Goal: Task Accomplishment & Management: Complete application form

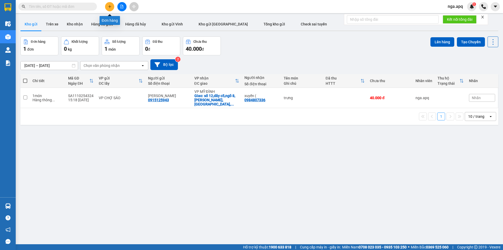
click at [107, 6] on button at bounding box center [109, 6] width 9 height 9
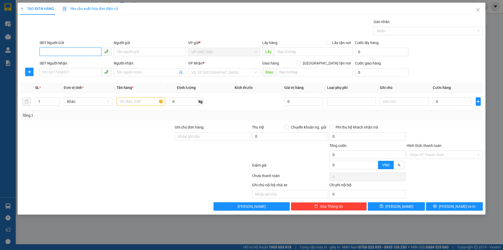
click at [43, 52] on input "SĐT Người Gửi" at bounding box center [71, 51] width 62 height 8
click at [76, 65] on div "0343412669 - Bác đồng" at bounding box center [76, 63] width 66 height 6
type input "0343412669"
type input "Bác đồng"
checkbox input "true"
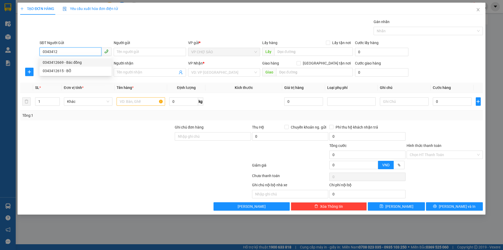
type input "kim liên"
type input "0343412669"
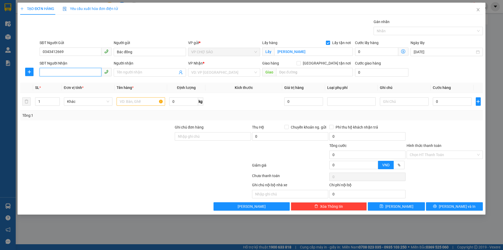
click at [44, 72] on input "SĐT Người Nhận" at bounding box center [71, 72] width 62 height 8
click at [44, 73] on input "SĐT Người Nhận" at bounding box center [71, 72] width 62 height 8
click at [72, 82] on div "0354608009 - quỳnh như" at bounding box center [76, 83] width 66 height 6
type input "0354608009"
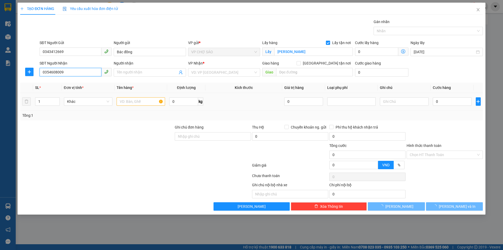
type input "[PERSON_NAME]"
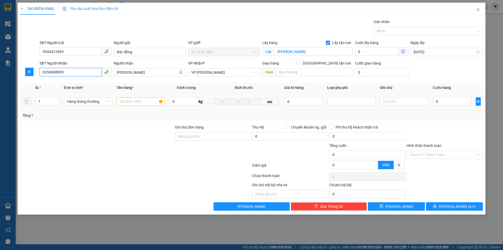
type input "0354608009"
click at [125, 101] on input "text" at bounding box center [141, 101] width 49 height 8
type input "thưc phâm"
click at [437, 100] on input "0" at bounding box center [452, 101] width 39 height 8
type input "6"
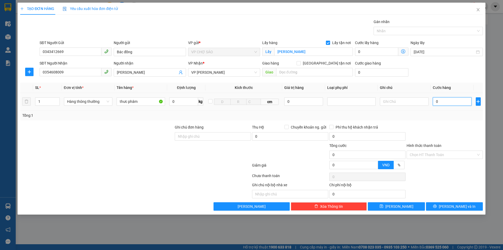
type input "6"
type input "60"
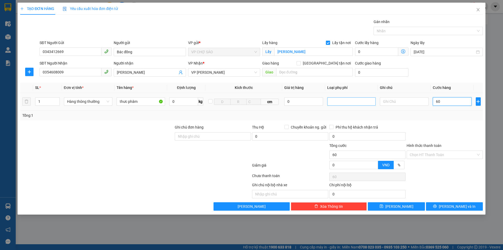
type input "600"
type input "6.000"
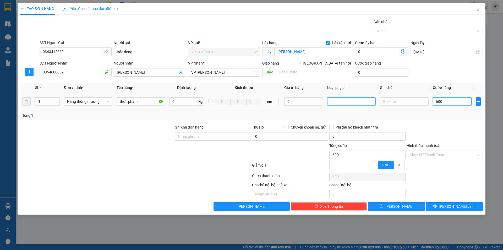
type input "6.000"
type input "60.000"
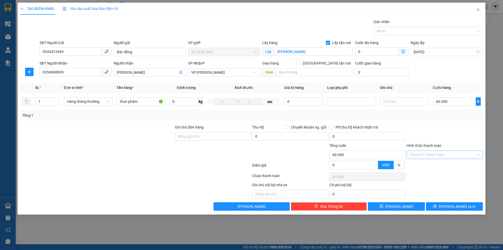
click at [440, 154] on input "Hình thức thanh toán" at bounding box center [443, 155] width 66 height 8
click at [431, 165] on div "Tại văn phòng" at bounding box center [445, 165] width 70 height 6
type input "0"
click at [453, 207] on span "[PERSON_NAME] và In" at bounding box center [457, 206] width 37 height 6
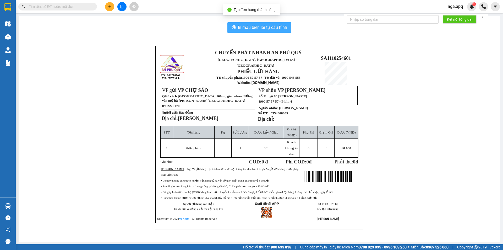
click at [246, 26] on span "In mẫu biên lai tự cấu hình" at bounding box center [262, 27] width 49 height 7
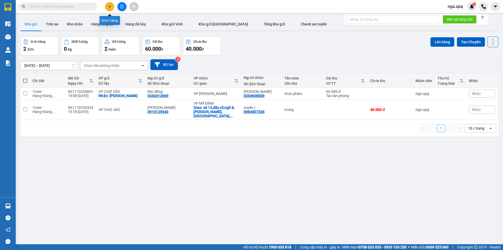
click at [109, 7] on icon "plus" at bounding box center [109, 6] width 3 height 0
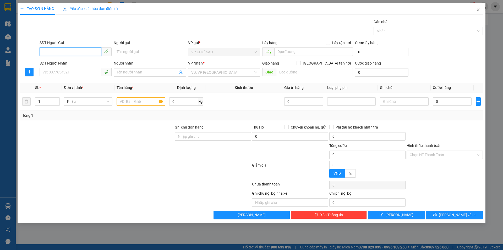
click at [44, 52] on input "SĐT Người Gửi" at bounding box center [71, 51] width 62 height 8
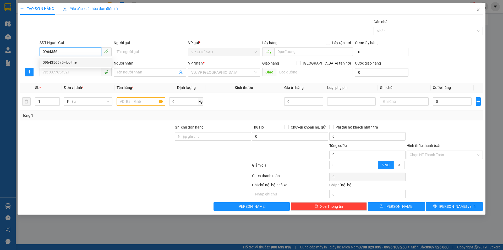
click at [76, 62] on div "0964356575 - bô thê" at bounding box center [76, 63] width 66 height 6
type input "0964356575"
type input "bô thê"
type input "0964356575"
click at [46, 72] on input "SĐT Người Nhận" at bounding box center [71, 72] width 62 height 8
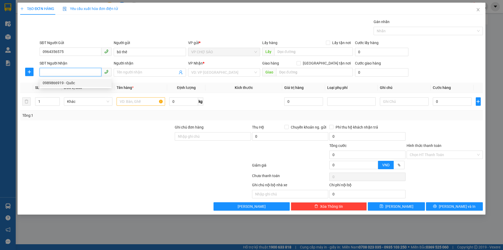
click at [77, 83] on div "0989866919 - Quốc" at bounding box center [76, 83] width 66 height 6
type input "0989866919"
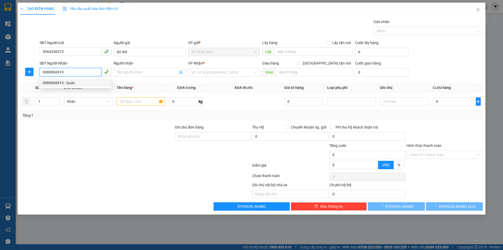
type input "Quốc"
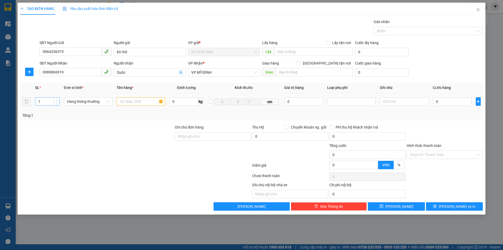
type input "2"
click at [57, 99] on span "up" at bounding box center [56, 100] width 3 height 3
click at [121, 101] on input "text" at bounding box center [141, 101] width 49 height 8
type input "gao+thưc phâm"
click at [438, 103] on input "0" at bounding box center [452, 101] width 39 height 8
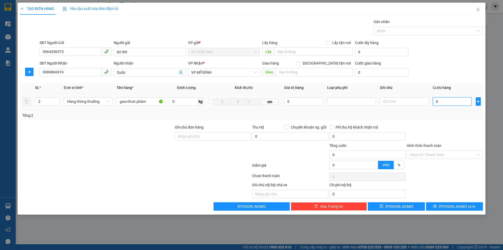
type input "1"
type input "13"
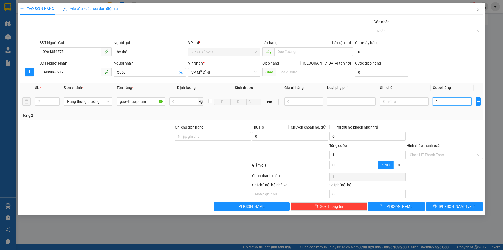
type input "13"
type input "130"
type input "1.300"
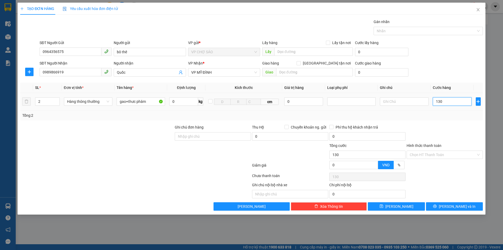
type input "1.300"
type input "13.000"
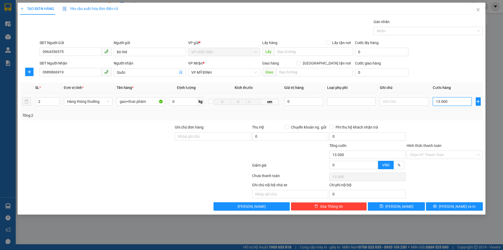
type input "130.000"
click at [452, 206] on span "[PERSON_NAME] và In" at bounding box center [457, 206] width 37 height 6
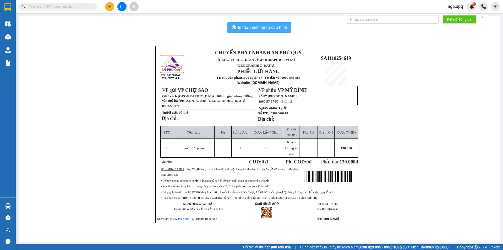
click at [245, 26] on span "In mẫu biên lai tự cấu hình" at bounding box center [262, 27] width 49 height 7
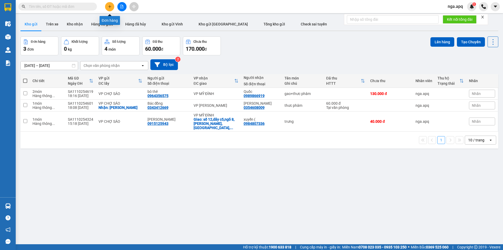
click at [110, 6] on icon "plus" at bounding box center [110, 7] width 4 height 4
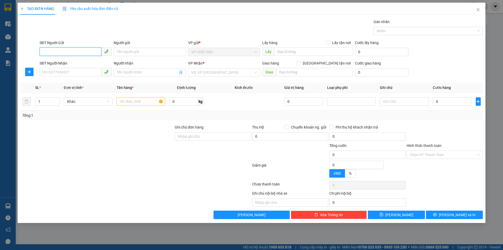
click at [44, 51] on input "SĐT Người Gửi" at bounding box center [71, 51] width 62 height 8
click at [44, 52] on input "SĐT Người Gửi" at bounding box center [71, 51] width 62 height 8
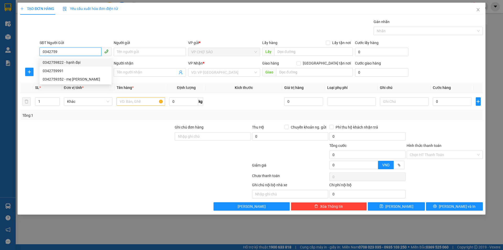
click at [64, 63] on div "0342759822 - hạnh đại" at bounding box center [76, 63] width 66 height 6
type input "0342759822"
type input "hạnh đại"
type input "0342759822"
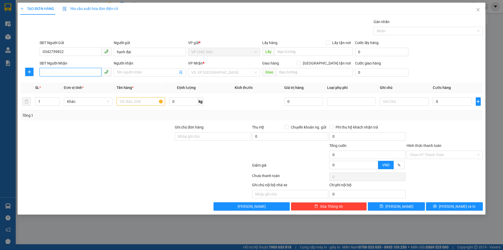
click at [46, 73] on input "SĐT Người Nhận" at bounding box center [71, 72] width 62 height 8
click at [57, 84] on div "0982293131 - a quảng" at bounding box center [76, 83] width 66 height 6
type input "0982293131"
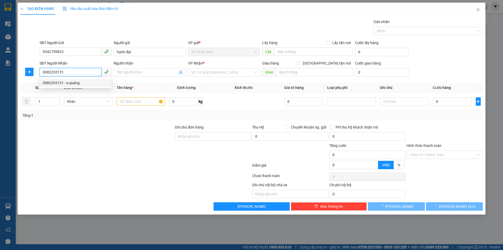
type input "a quảng"
checkbox input "true"
type input "vp"
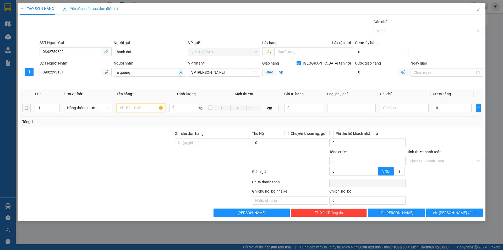
click at [124, 108] on input "text" at bounding box center [141, 108] width 49 height 8
type input "thưc phâm"
click at [438, 109] on input "0" at bounding box center [452, 108] width 39 height 8
type input "5"
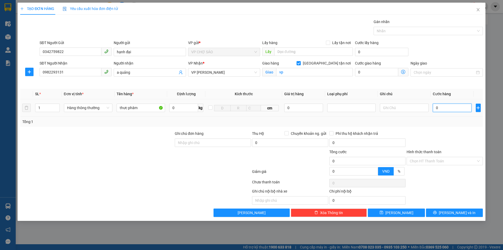
type input "5"
type input "50"
type input "500"
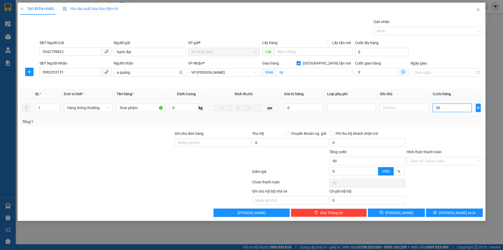
type input "500"
type input "5.000"
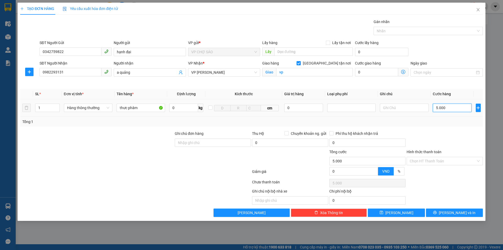
type input "50.000"
click at [440, 159] on input "Hình thức thanh toán" at bounding box center [443, 161] width 66 height 8
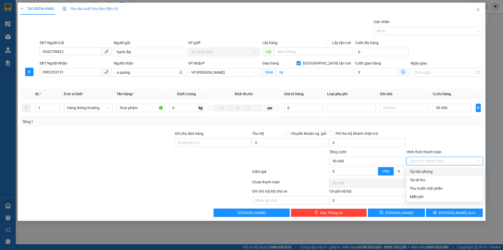
click at [425, 173] on div "Tại văn phòng" at bounding box center [445, 172] width 70 height 6
type input "0"
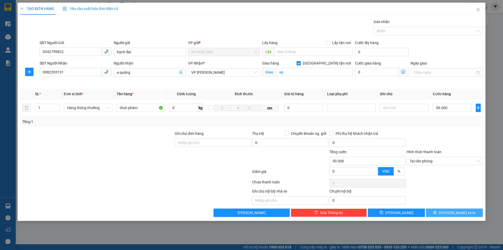
click at [453, 211] on span "[PERSON_NAME] và In" at bounding box center [457, 213] width 37 height 6
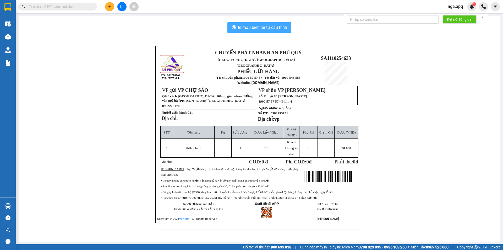
click at [243, 26] on span "In mẫu biên lai tự cấu hình" at bounding box center [262, 27] width 49 height 7
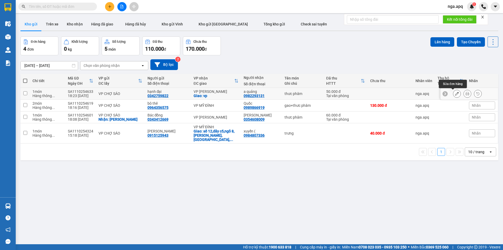
drag, startPoint x: 454, startPoint y: 94, endPoint x: 457, endPoint y: 94, distance: 3.2
click at [457, 94] on div at bounding box center [457, 94] width 8 height 8
click at [456, 95] on icon at bounding box center [458, 94] width 4 height 4
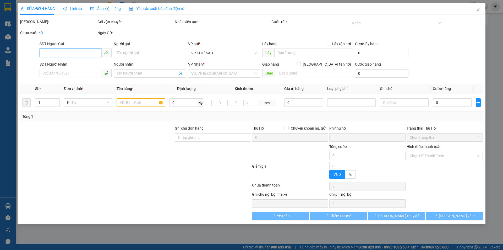
type input "0342759822"
type input "hạnh đại"
type input "0982293131"
type input "a quảng"
checkbox input "true"
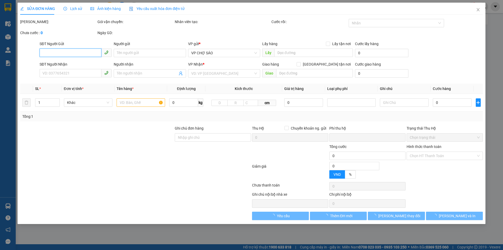
type input "vp"
type input "0"
type input "50.000"
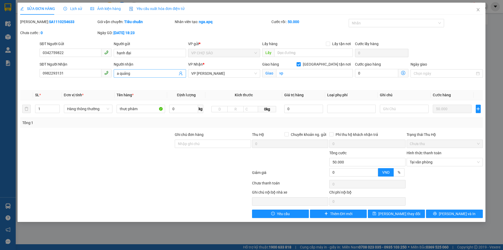
click at [132, 74] on input "a quảng" at bounding box center [147, 74] width 61 height 6
type input "a quảng 0911863799"
click at [455, 212] on span "[PERSON_NAME] và In" at bounding box center [457, 214] width 37 height 6
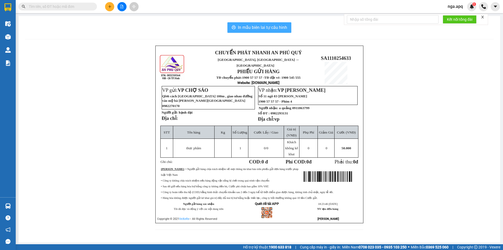
click at [252, 27] on span "In mẫu biên lai tự cấu hình" at bounding box center [262, 27] width 49 height 7
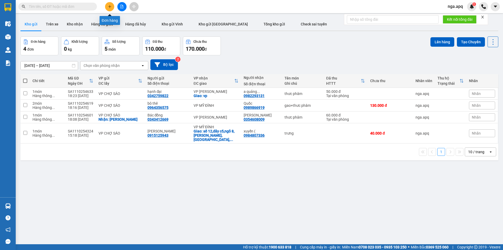
click at [109, 7] on icon "plus" at bounding box center [110, 7] width 4 height 4
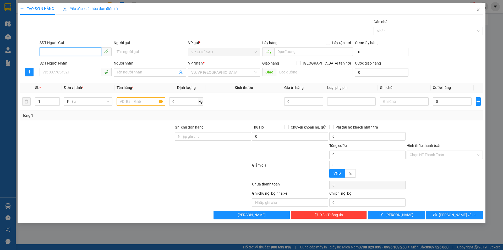
click at [63, 51] on input "SĐT Người Gửi" at bounding box center [71, 51] width 62 height 8
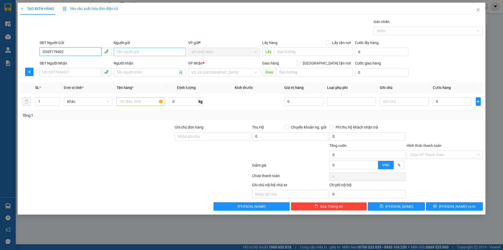
type input "0345179402"
click at [142, 53] on input "Người gửi" at bounding box center [150, 52] width 72 height 8
type input "c mây"
drag, startPoint x: 85, startPoint y: 72, endPoint x: 151, endPoint y: 68, distance: 65.9
click at [89, 72] on input "SĐT Người Nhận" at bounding box center [71, 72] width 62 height 8
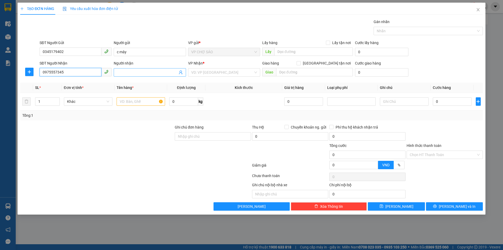
type input "0975557345"
click at [132, 73] on input "Người nhận" at bounding box center [147, 72] width 61 height 6
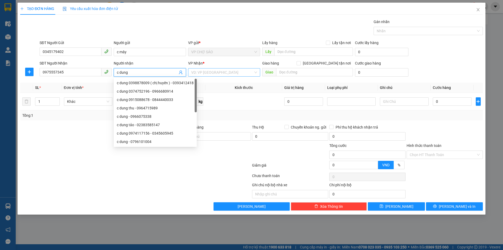
type input "c dung"
click at [251, 74] on input "search" at bounding box center [222, 72] width 62 height 8
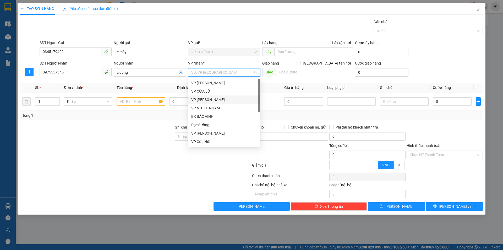
type input "m"
click at [220, 98] on div "VP MỸ ĐÌNH" at bounding box center [224, 100] width 66 height 6
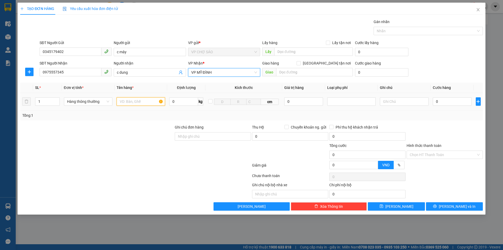
click at [124, 102] on input "text" at bounding box center [141, 101] width 49 height 8
click at [58, 99] on span "up" at bounding box center [56, 100] width 3 height 3
type input "2"
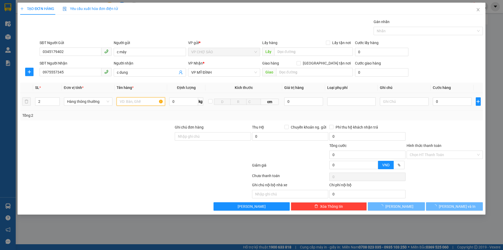
click at [125, 103] on input "text" at bounding box center [141, 101] width 49 height 8
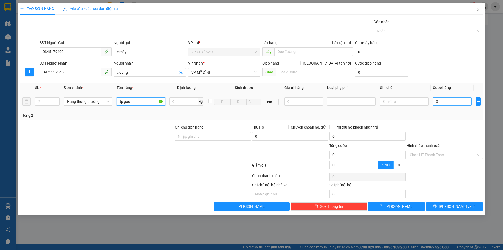
type input "tp gạo"
drag, startPoint x: 456, startPoint y: 102, endPoint x: 503, endPoint y: 15, distance: 99.4
click at [456, 101] on input "0" at bounding box center [452, 101] width 39 height 8
type input "8"
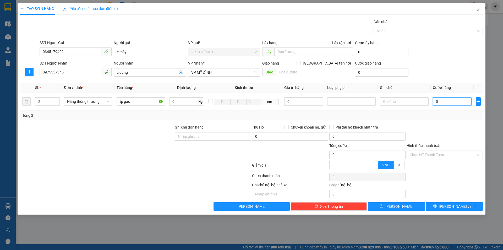
type input "8"
type input "80"
type input "800"
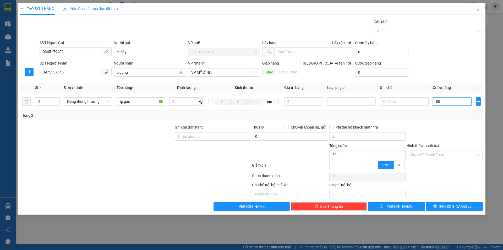
type input "800"
type input "8.000"
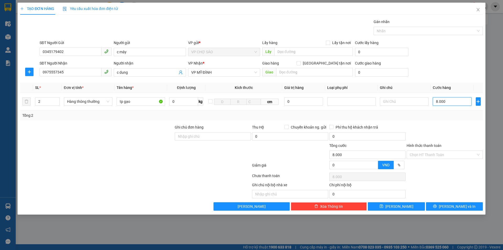
type input "80.000"
click at [449, 206] on button "[PERSON_NAME] và In" at bounding box center [454, 206] width 57 height 8
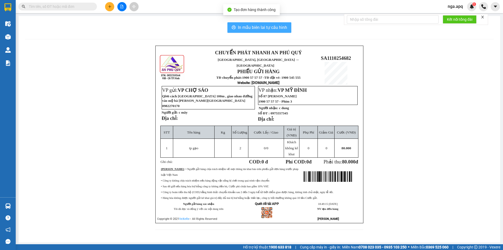
click at [243, 29] on span "In mẫu biên lai tự cấu hình" at bounding box center [262, 27] width 49 height 7
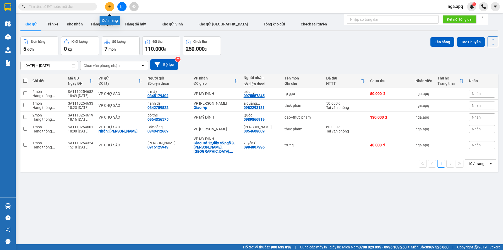
click at [110, 7] on icon "plus" at bounding box center [110, 6] width 0 height 3
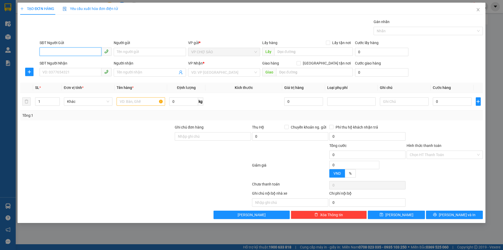
click at [42, 51] on input "SĐT Người Gửi" at bounding box center [71, 51] width 62 height 8
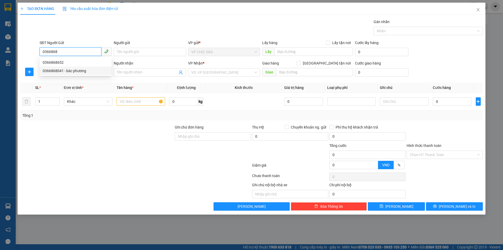
click at [77, 70] on div "0366868041 - bác phương" at bounding box center [76, 71] width 66 height 6
type input "0366868041"
type input "bác phương"
type input "0366868041"
click at [46, 71] on input "SĐT Người Nhận" at bounding box center [71, 72] width 62 height 8
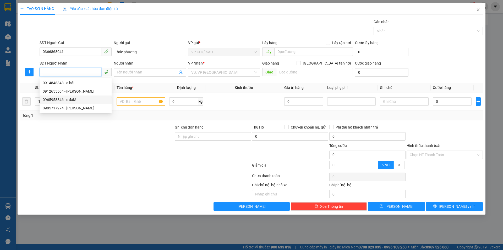
click at [63, 99] on div "0965958846 - c đảM" at bounding box center [76, 100] width 66 height 6
type input "0965958846"
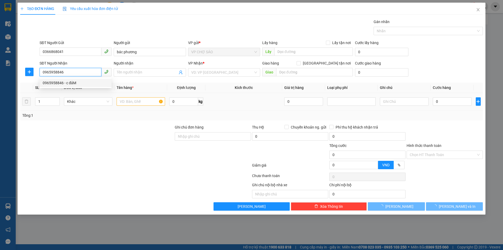
type input "c đảM"
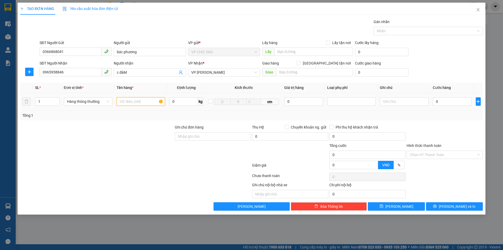
click at [123, 101] on input "text" at bounding box center [141, 101] width 49 height 8
type input "thưc phâm"
click at [441, 101] on input "0" at bounding box center [452, 101] width 39 height 8
type input "5"
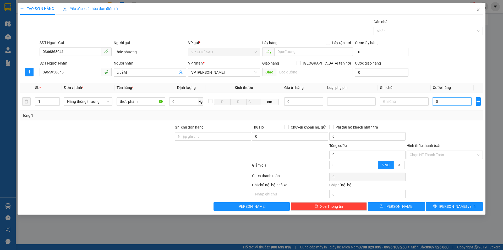
type input "5"
type input "50"
type input "500"
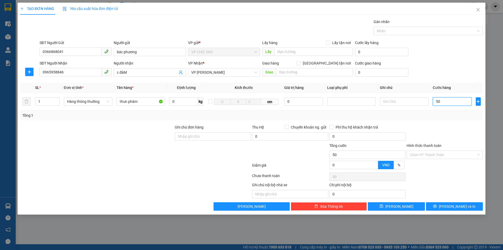
type input "500"
type input "5.000"
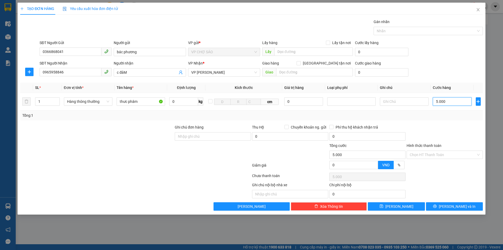
type input "50.000"
click at [441, 156] on input "Hình thức thanh toán" at bounding box center [443, 155] width 66 height 8
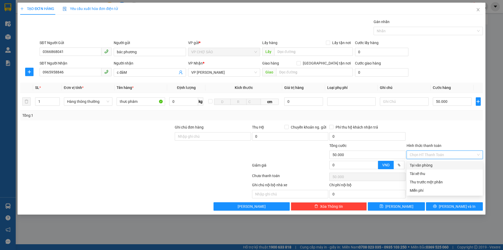
click at [429, 166] on div "Tại văn phòng" at bounding box center [445, 165] width 70 height 6
type input "0"
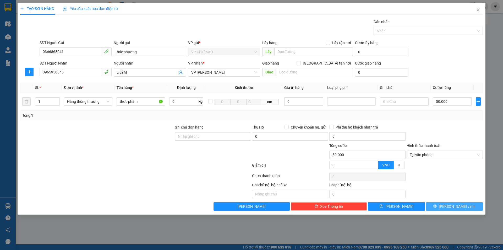
click at [458, 206] on span "[PERSON_NAME] và In" at bounding box center [457, 206] width 37 height 6
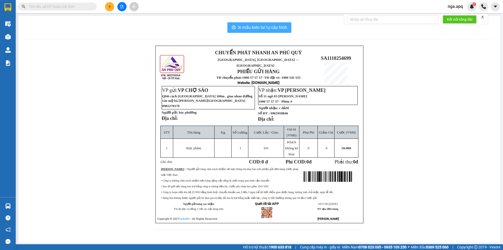
click at [266, 26] on span "In mẫu biên lai tự cấu hình" at bounding box center [262, 27] width 49 height 7
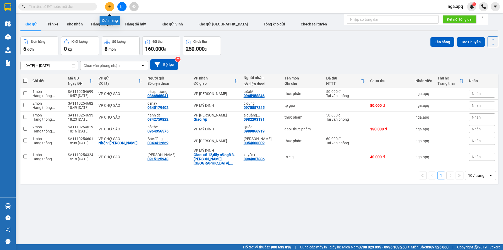
click at [109, 7] on icon "plus" at bounding box center [110, 7] width 4 height 4
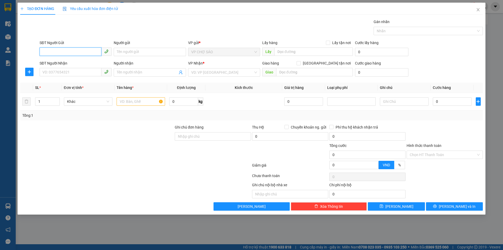
click at [43, 52] on input "SĐT Người Gửi" at bounding box center [71, 51] width 62 height 8
drag, startPoint x: 60, startPoint y: 62, endPoint x: 58, endPoint y: 69, distance: 7.6
click at [59, 63] on div "0945716350 - c hằng" at bounding box center [76, 63] width 66 height 6
type input "0945716350"
type input "c hằng"
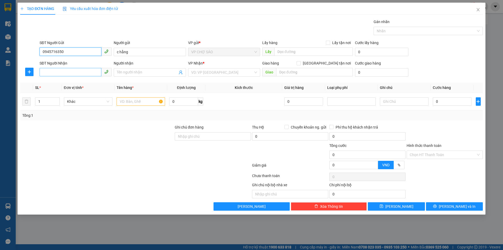
type input "0945716350"
click at [56, 69] on input "SĐT Người Nhận" at bounding box center [71, 72] width 62 height 8
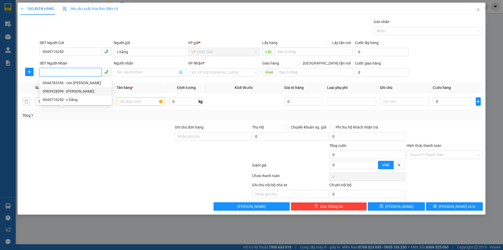
click at [71, 92] on div "0983928099 - NGUYỄN THỊ TRÚC" at bounding box center [76, 91] width 66 height 6
type input "0983928099"
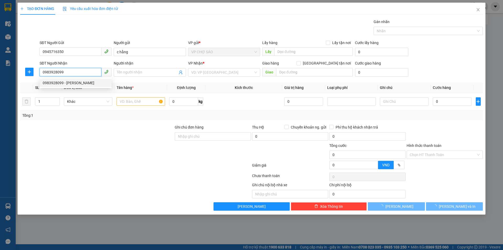
type input "[PERSON_NAME]"
checkbox input "true"
type input "vp"
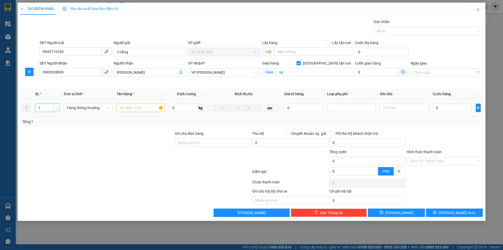
type input "2"
click at [56, 106] on icon "up" at bounding box center [57, 107] width 2 height 2
click at [123, 108] on input "text" at bounding box center [141, 108] width 49 height 8
type input "gao+thưc phâm"
click at [437, 108] on input "0" at bounding box center [452, 108] width 39 height 8
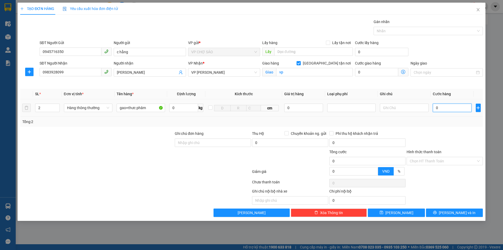
type input "8"
type input "80"
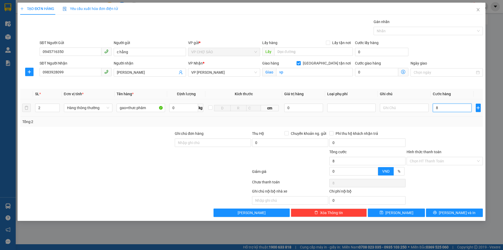
type input "80"
type input "800"
type input "8.000"
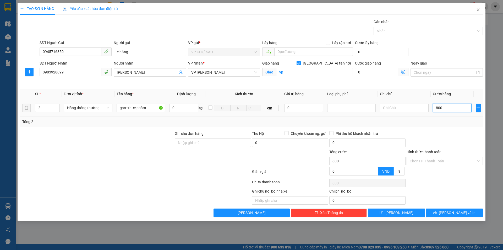
type input "8.000"
type input "80.000"
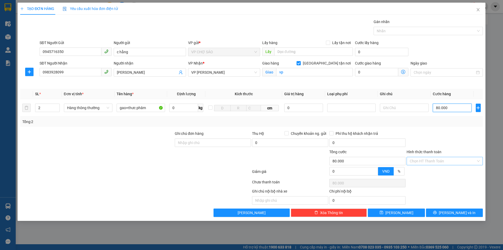
type input "80.000"
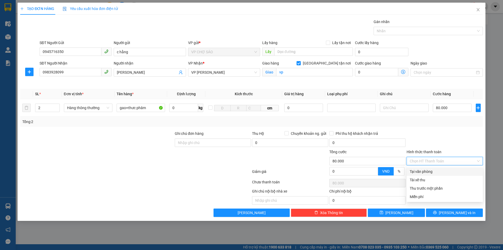
click at [434, 160] on input "Hình thức thanh toán" at bounding box center [443, 161] width 66 height 8
click at [435, 173] on div "Tại văn phòng" at bounding box center [445, 172] width 70 height 6
type input "0"
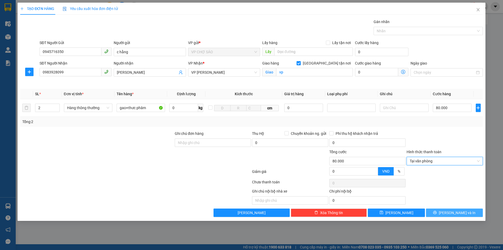
click at [437, 213] on icon "printer" at bounding box center [435, 213] width 4 height 4
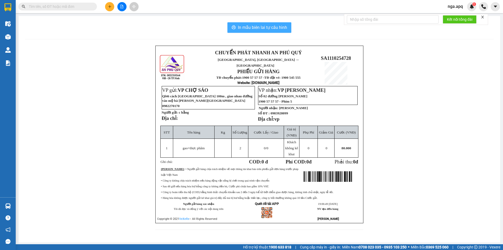
click at [251, 27] on span "In mẫu biên lai tự cấu hình" at bounding box center [262, 27] width 49 height 7
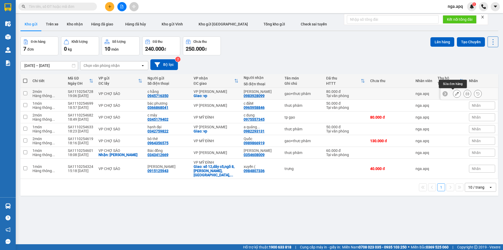
click at [456, 94] on icon at bounding box center [458, 94] width 4 height 4
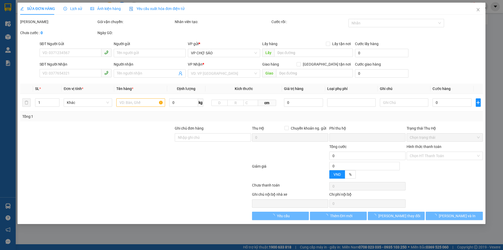
type input "0945716350"
type input "c hằng"
type input "0983928099"
type input "[PERSON_NAME]"
checkbox input "true"
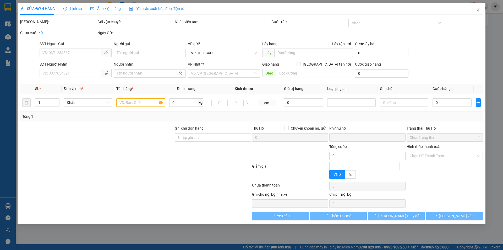
type input "vp"
type input "0"
type input "80.000"
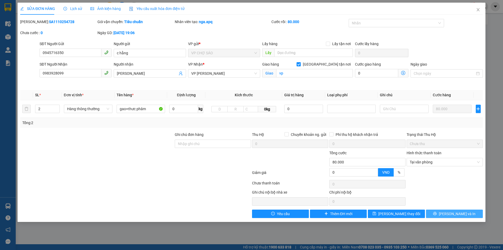
click at [457, 216] on span "[PERSON_NAME] và In" at bounding box center [457, 214] width 37 height 6
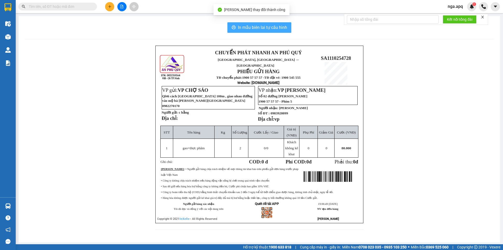
click at [252, 28] on span "In mẫu biên lai tự cấu hình" at bounding box center [262, 27] width 49 height 7
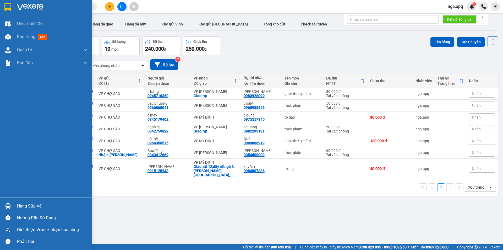
click at [7, 203] on img at bounding box center [8, 206] width 6 height 6
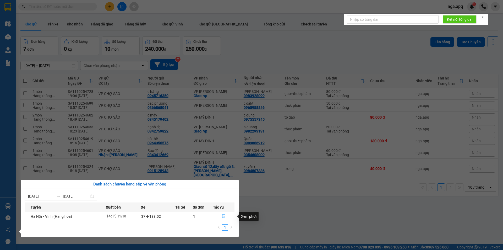
click at [224, 216] on icon "file-done" at bounding box center [224, 216] width 4 height 4
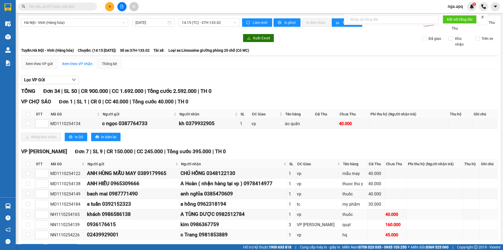
click at [286, 234] on td "c Trang 0981853889" at bounding box center [234, 235] width 108 height 10
click at [363, 229] on td "quạt" at bounding box center [355, 224] width 26 height 10
drag, startPoint x: 66, startPoint y: 168, endPoint x: 138, endPoint y: 124, distance: 84.4
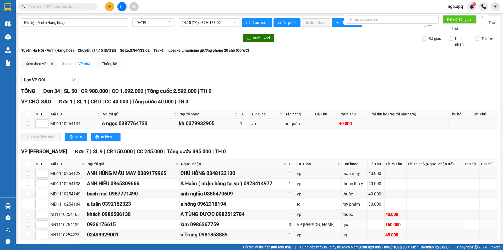
click at [67, 159] on div "VP THANH CHƯƠNG Đơn 7 | SL 9 | CR 150.000 | CC 245.000 | Tổng cước 395.000 | TH…" at bounding box center [259, 202] width 477 height 109
click at [221, 138] on div "VP CHỢ SÁO Đơn 1 | SL 1 | CR 0 | CC 40.000 | Tổng cước 40.000 | TH 0 STT Mã GD …" at bounding box center [259, 121] width 477 height 47
drag, startPoint x: 463, startPoint y: 197, endPoint x: 231, endPoint y: 124, distance: 243.5
click at [305, 173] on tbody "MD1110254122 ANH HÙNG MẪU MAY 0389179965 CHÚ HỒNG 0348122130 1 vp mẫu may 40.00…" at bounding box center [260, 204] width 476 height 72
click at [108, 13] on div "Đơn hàng" at bounding box center [110, 18] width 20 height 13
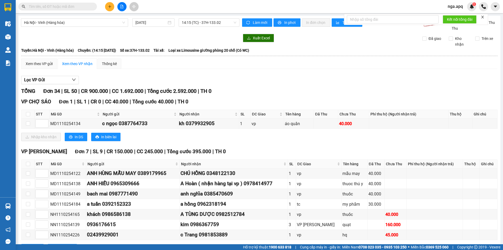
click at [111, 8] on button at bounding box center [109, 6] width 9 height 9
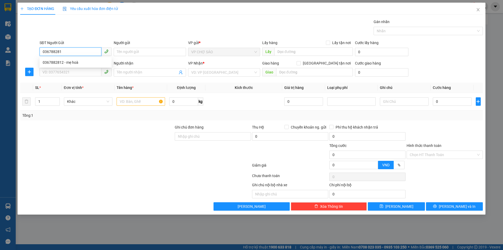
type input "0367882812"
click at [64, 63] on div "0367882812 - mẹ hoà" at bounding box center [76, 63] width 66 height 6
type input "mẹ hoà"
type input "0367882812"
click at [69, 71] on input "SĐT Người Nhận" at bounding box center [71, 72] width 62 height 8
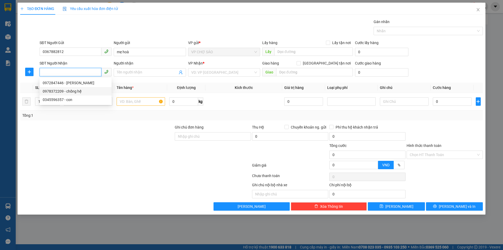
click at [98, 93] on div "0978372209 - chồng hệ" at bounding box center [76, 91] width 66 height 6
type input "0978372209"
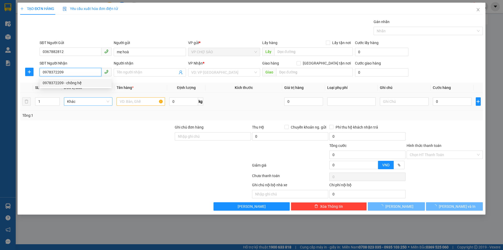
type input "chồng hệ"
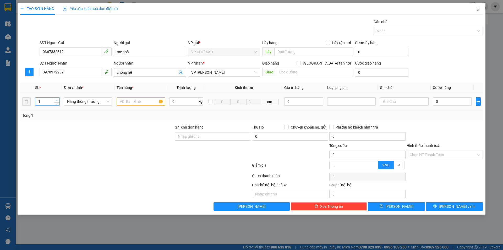
type input "2"
click at [55, 100] on span "Increase Value" at bounding box center [57, 100] width 6 height 5
click at [143, 102] on input "text" at bounding box center [141, 101] width 49 height 8
type input "tp gạo"
click at [443, 102] on input "0" at bounding box center [452, 101] width 39 height 8
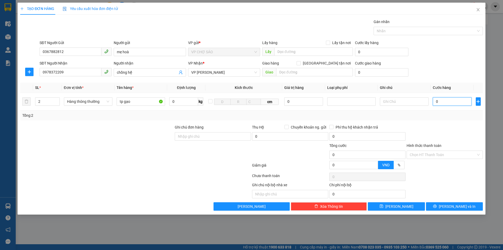
type input "7"
type input "70"
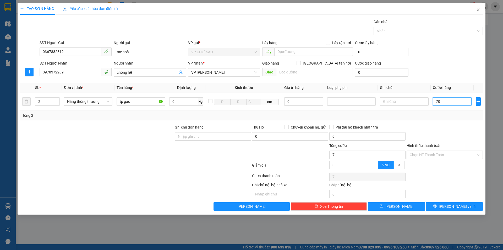
type input "70"
type input "700"
type input "7.000"
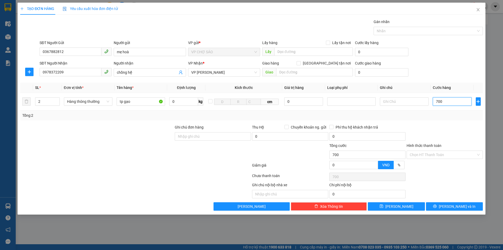
type input "7.000"
type input "70.000"
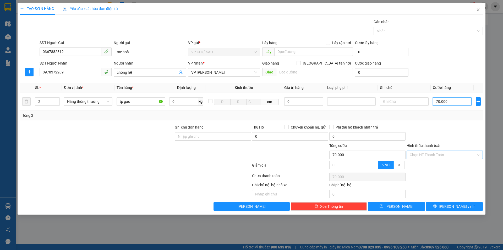
type input "70.000"
click at [440, 155] on input "Hình thức thanh toán" at bounding box center [443, 155] width 66 height 8
click at [437, 164] on div "Tại văn phòng" at bounding box center [445, 165] width 70 height 6
type input "0"
click at [134, 101] on input "tp gạo" at bounding box center [141, 101] width 49 height 8
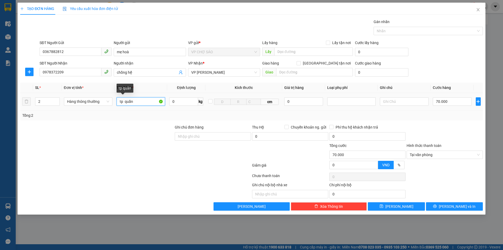
type input "tp quần"
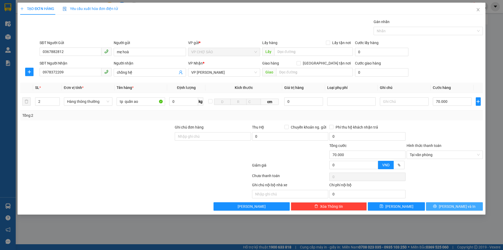
click at [454, 205] on span "[PERSON_NAME] và In" at bounding box center [457, 206] width 37 height 6
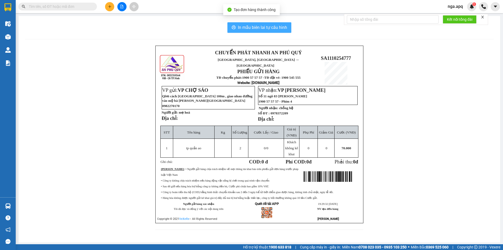
click at [240, 27] on span "In mẫu biên lai tự cấu hình" at bounding box center [262, 27] width 49 height 7
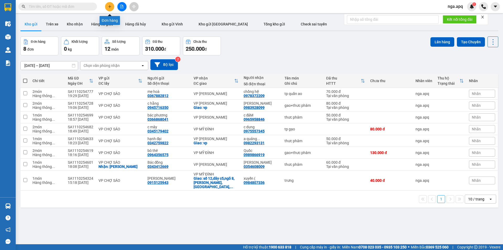
click at [112, 9] on button at bounding box center [109, 6] width 9 height 9
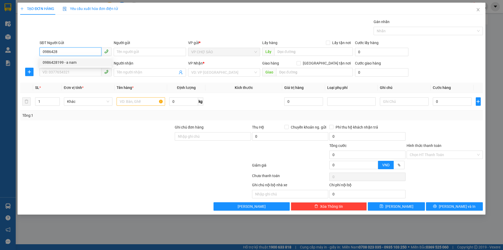
click at [55, 63] on div "0986428199 - a nam" at bounding box center [76, 63] width 66 height 6
type input "0986428199"
type input "a nam"
type input "0986428199"
click at [56, 67] on div "0986428199 0986428199 - a nam" at bounding box center [76, 62] width 72 height 10
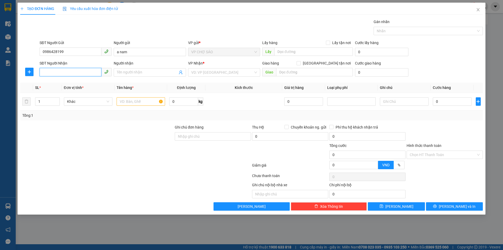
click at [57, 70] on input "SĐT Người Nhận" at bounding box center [71, 72] width 62 height 8
drag, startPoint x: 70, startPoint y: 77, endPoint x: 85, endPoint y: 82, distance: 15.7
click at [85, 82] on div "0356932299 - a việt an" at bounding box center [76, 83] width 66 height 6
type input "0356932299"
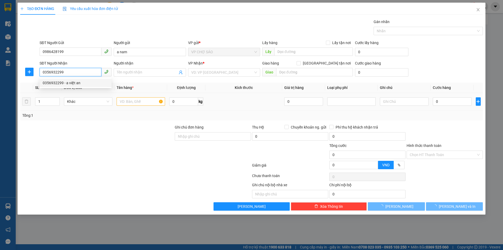
type input "a việt an"
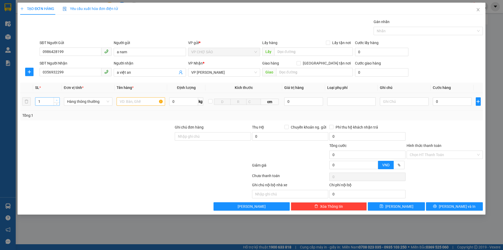
type input "2"
click at [58, 100] on icon "up" at bounding box center [57, 100] width 2 height 2
click at [129, 103] on input "text" at bounding box center [141, 101] width 49 height 8
type input "tp gạo"
click at [429, 96] on td at bounding box center [404, 102] width 53 height 18
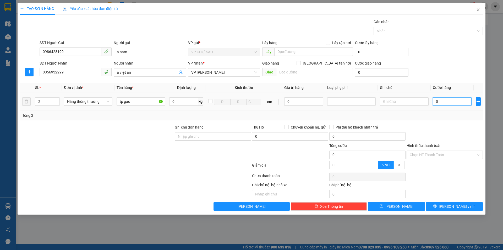
click at [437, 99] on input "0" at bounding box center [452, 101] width 39 height 8
type input "8"
click at [146, 69] on span "a việt an" at bounding box center [150, 72] width 72 height 8
click at [436, 157] on input "Hình thức thanh toán" at bounding box center [443, 155] width 66 height 8
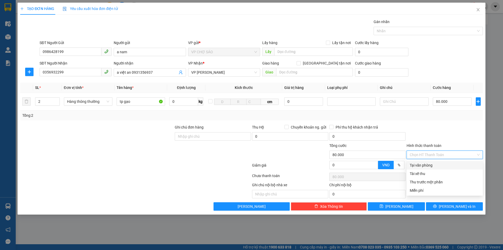
click at [437, 162] on div "Tại văn phòng" at bounding box center [445, 165] width 76 height 8
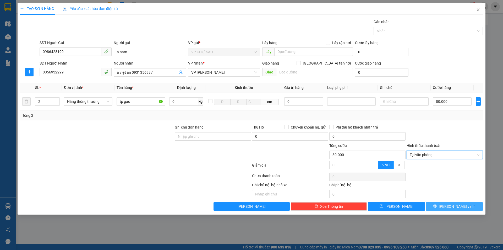
click at [450, 205] on span "[PERSON_NAME] và In" at bounding box center [457, 206] width 37 height 6
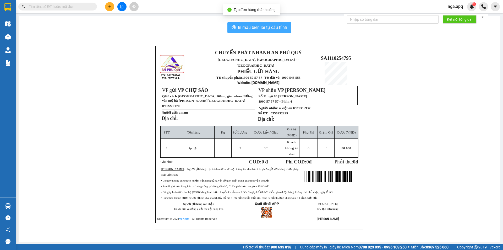
drag, startPoint x: 233, startPoint y: 27, endPoint x: 319, endPoint y: 64, distance: 93.1
click at [234, 27] on icon "printer" at bounding box center [234, 27] width 4 height 4
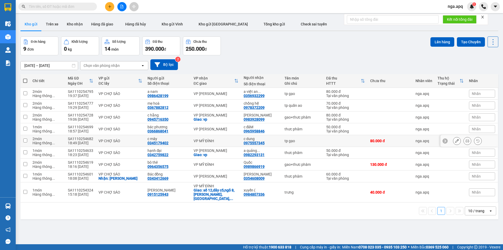
click at [171, 142] on div "c mây 0345179402" at bounding box center [168, 141] width 41 height 8
checkbox input "true"
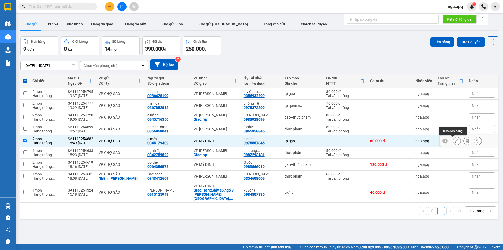
click at [466, 141] on icon at bounding box center [468, 141] width 4 height 4
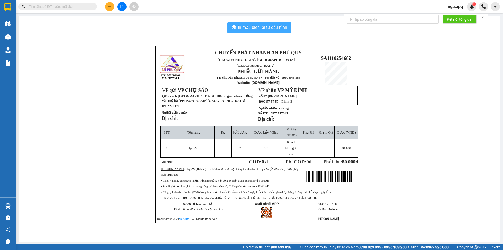
click at [284, 26] on span "In mẫu biên lai tự cấu hình" at bounding box center [262, 27] width 49 height 7
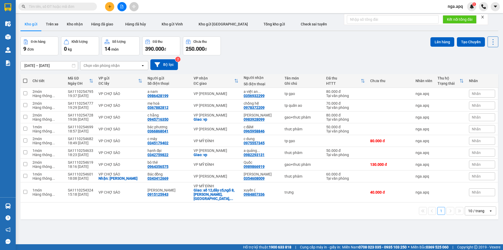
click at [112, 8] on button at bounding box center [109, 6] width 9 height 9
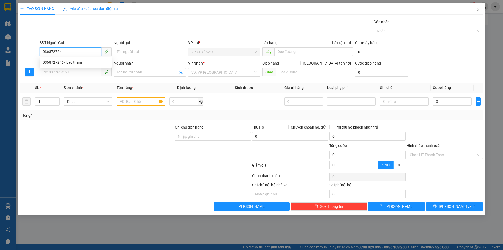
type input "0368727246"
click at [80, 62] on div "0368727246 - bác thắm" at bounding box center [76, 63] width 66 height 6
type input "bác thắm"
type input "0368727246"
click at [82, 72] on input "SĐT Người Nhận" at bounding box center [71, 72] width 62 height 8
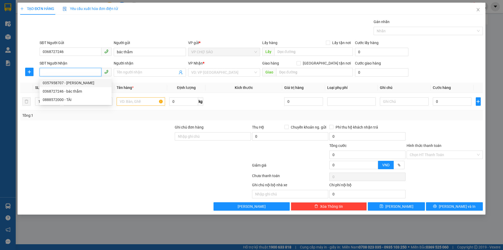
click at [82, 82] on div "0357958707 - C Quỳnh" at bounding box center [76, 83] width 66 height 6
type input "0357958707"
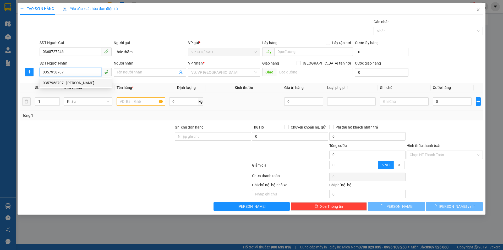
type input "[PERSON_NAME]"
checkbox input "true"
type input "vp"
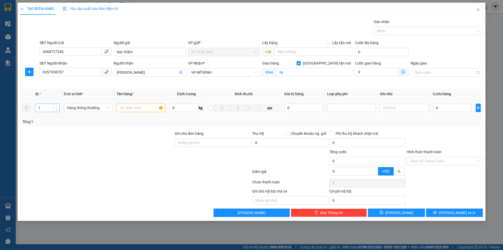
type input "2"
click at [58, 107] on span "Increase Value" at bounding box center [57, 106] width 6 height 5
click at [121, 108] on input "text" at bounding box center [141, 108] width 49 height 8
type input "TP"
type input "1"
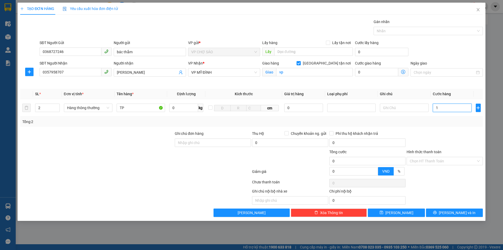
type input "1"
type input "10"
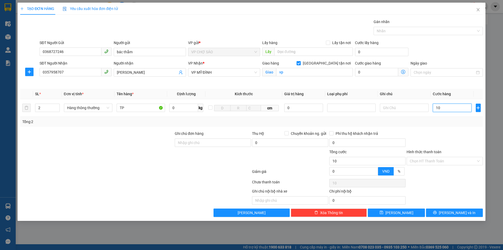
type input "100"
type input "1.000"
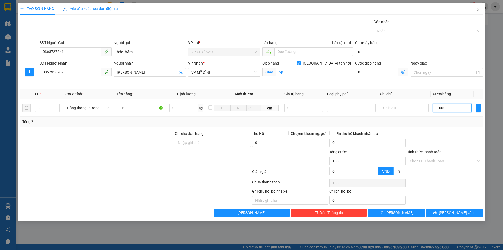
type input "1.000"
type input "10.000"
type input "100.000"
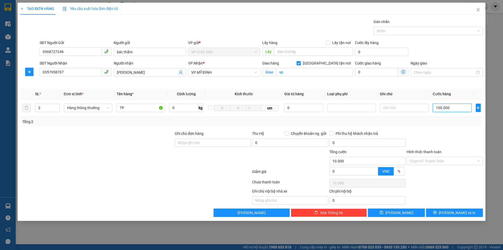
type input "100.000"
click at [301, 65] on input "[GEOGRAPHIC_DATA] tận nơi" at bounding box center [299, 63] width 4 height 4
checkbox input "false"
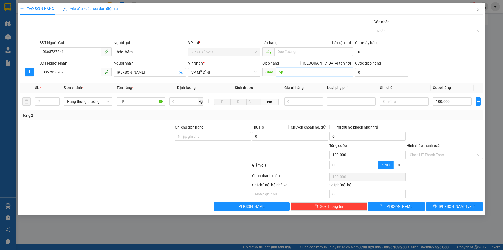
click at [322, 73] on input "vp" at bounding box center [314, 72] width 77 height 8
click at [437, 157] on input "Hình thức thanh toán" at bounding box center [443, 155] width 66 height 8
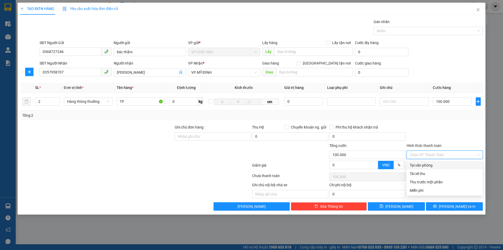
click at [433, 164] on div "Tại văn phòng" at bounding box center [445, 165] width 70 height 6
type input "0"
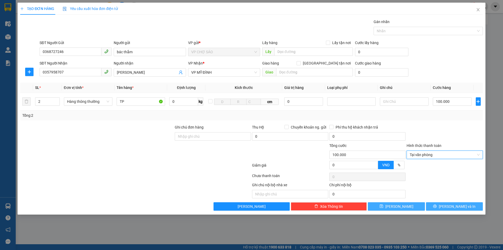
drag, startPoint x: 442, startPoint y: 205, endPoint x: 390, endPoint y: 207, distance: 52.0
click at [443, 205] on button "[PERSON_NAME] và In" at bounding box center [454, 206] width 57 height 8
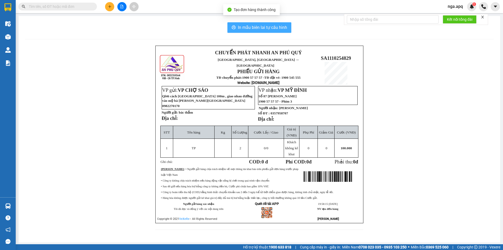
click at [245, 29] on span "In mẫu biên lai tự cấu hình" at bounding box center [262, 27] width 49 height 7
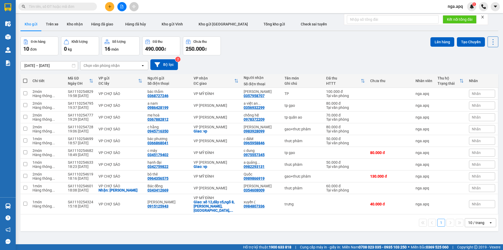
click at [109, 7] on icon "plus" at bounding box center [110, 7] width 4 height 4
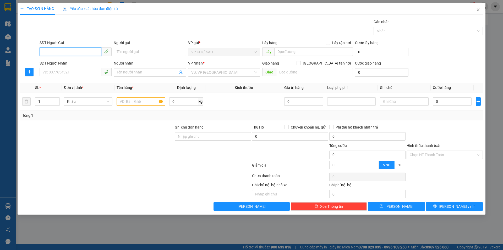
click at [67, 51] on input "SĐT Người Gửi" at bounding box center [71, 51] width 62 height 8
click at [76, 63] on div "0394404223 - me hoa" at bounding box center [76, 63] width 66 height 6
type input "0394404223"
type input "me hoa"
type input "0394404223"
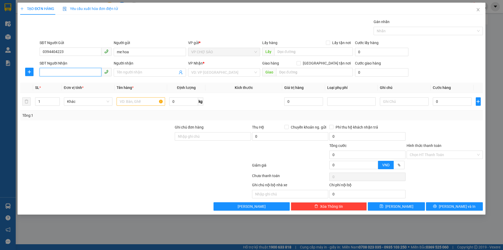
click at [74, 75] on input "SĐT Người Nhận" at bounding box center [71, 72] width 62 height 8
click at [84, 90] on div "0981997426 - nguyễn văn hùng" at bounding box center [76, 91] width 66 height 6
type input "0981997426"
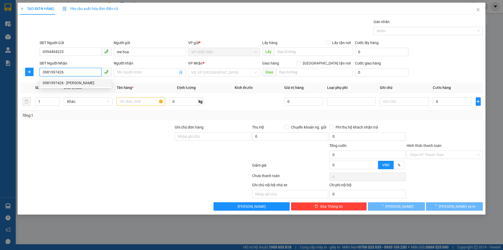
type input "[PERSON_NAME]"
checkbox input "true"
type input "MĐ"
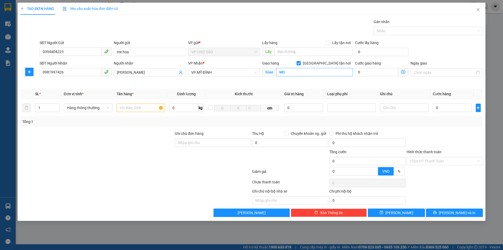
drag, startPoint x: 326, startPoint y: 63, endPoint x: 322, endPoint y: 76, distance: 12.9
click at [301, 65] on input "[GEOGRAPHIC_DATA] tận nơi" at bounding box center [299, 63] width 4 height 4
checkbox input "false"
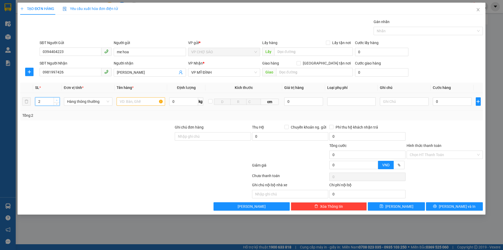
click at [56, 99] on span "up" at bounding box center [56, 100] width 3 height 3
type input "3"
click at [56, 99] on span "up" at bounding box center [56, 100] width 3 height 3
click at [134, 102] on input "text" at bounding box center [141, 101] width 49 height 8
type input "T"
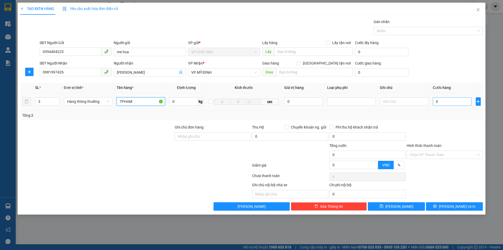
type input "TPHAM"
click at [454, 102] on input "0" at bounding box center [452, 101] width 39 height 8
type input "1"
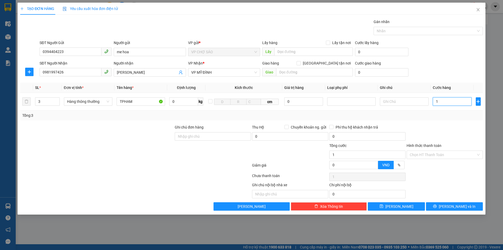
type input "11"
type input "111"
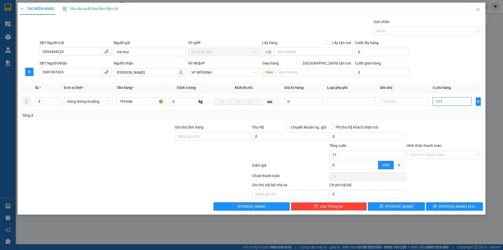
type input "111"
type input "1.110"
type input "111"
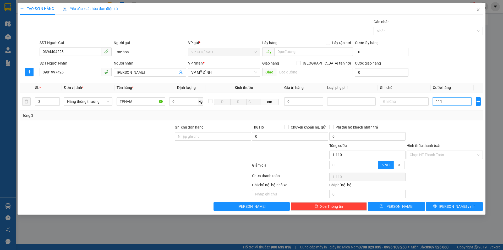
type input "111"
type input "11"
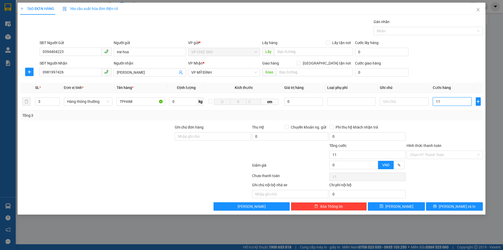
type input "110"
type input "1.100"
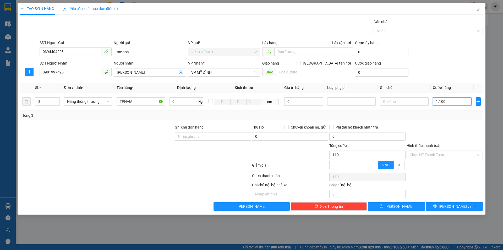
type input "1.100"
type input "11.000"
type input "110.000"
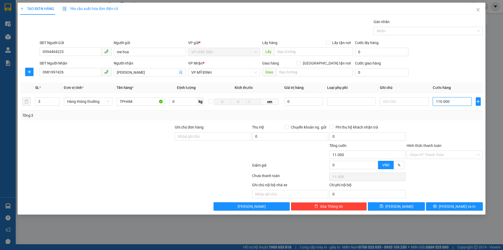
type input "110.000"
click at [428, 154] on input "Hình thức thanh toán" at bounding box center [443, 155] width 66 height 8
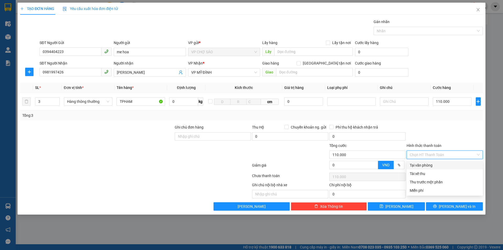
drag, startPoint x: 428, startPoint y: 163, endPoint x: 444, endPoint y: 191, distance: 32.9
click at [428, 163] on div "Tại văn phòng" at bounding box center [445, 165] width 70 height 6
type input "0"
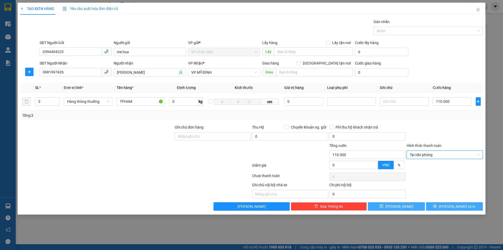
drag, startPoint x: 449, startPoint y: 205, endPoint x: 414, endPoint y: 210, distance: 34.9
click at [448, 205] on button "[PERSON_NAME] và In" at bounding box center [454, 206] width 57 height 8
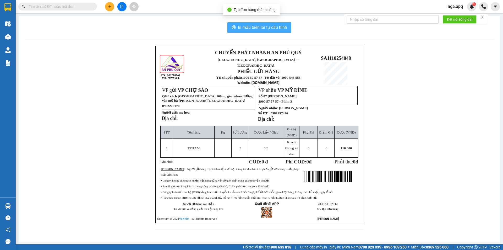
click at [256, 29] on span "In mẫu biên lai tự cấu hình" at bounding box center [262, 27] width 49 height 7
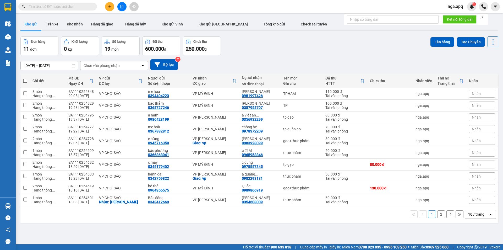
click at [110, 8] on icon "plus" at bounding box center [110, 6] width 0 height 3
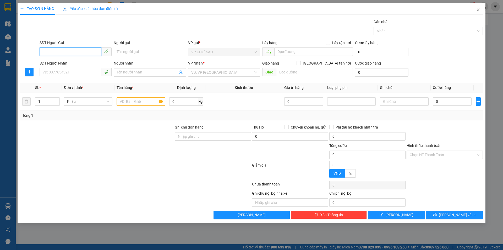
click at [72, 54] on input "SĐT Người Gửi" at bounding box center [71, 51] width 62 height 8
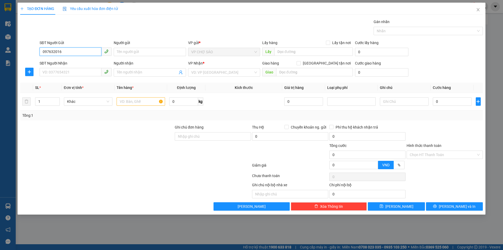
type input "0976320168"
click at [87, 61] on div "0976320168 - C HẠNH" at bounding box center [76, 63] width 66 height 6
type input "C HẠNH"
type input "0976320168"
click at [82, 71] on input "SĐT Người Nhận" at bounding box center [71, 72] width 62 height 8
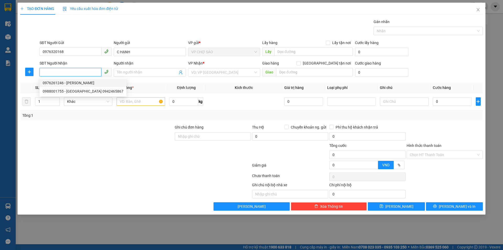
click at [85, 81] on div "0976261246 - hồng anh" at bounding box center [83, 83] width 81 height 6
type input "0976261246"
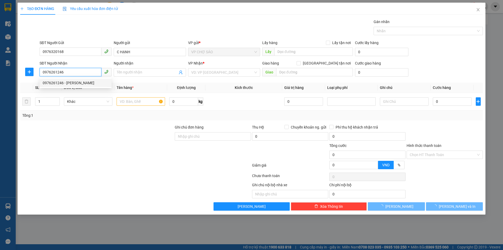
type input "hồng anh"
checkbox input "true"
type input "16D, ngõ 105 nguyễn trãi, thượng đình, thanh xuân, hn"
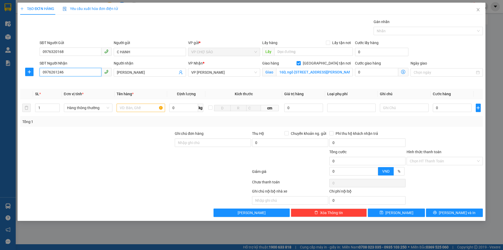
click at [81, 73] on input "0976261246" at bounding box center [71, 72] width 62 height 8
drag, startPoint x: 52, startPoint y: 73, endPoint x: 34, endPoint y: 73, distance: 17.6
click at [34, 73] on div "SĐT Người Nhận 0976261246 Người nhận hồng anh VP Nhận * VP NGỌC HỒI Giao hàng G…" at bounding box center [252, 72] width 464 height 25
type input "0976167711"
click at [149, 73] on input "hồng anh" at bounding box center [147, 72] width 61 height 6
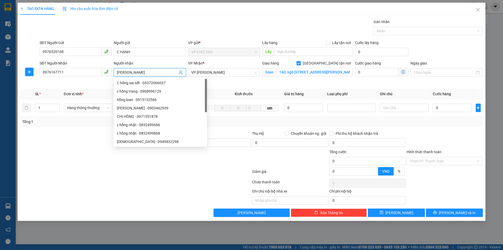
type input "[PERSON_NAME]"
drag, startPoint x: 206, startPoint y: 79, endPoint x: 209, endPoint y: 77, distance: 4.1
click at [207, 78] on div "VP Nhận * VP NGỌC HỒI" at bounding box center [224, 72] width 74 height 25
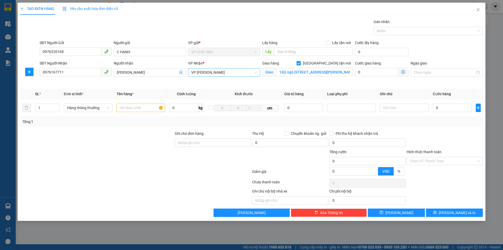
click at [210, 76] on div "VP Nhận * VP NGỌC HỒI" at bounding box center [224, 69] width 72 height 18
click at [211, 75] on span "VP [PERSON_NAME]" at bounding box center [224, 72] width 66 height 8
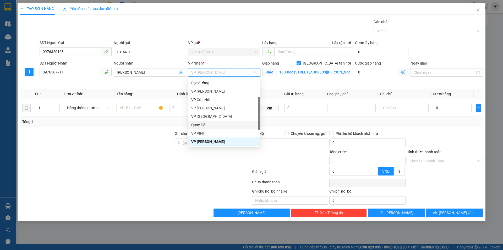
type input "m"
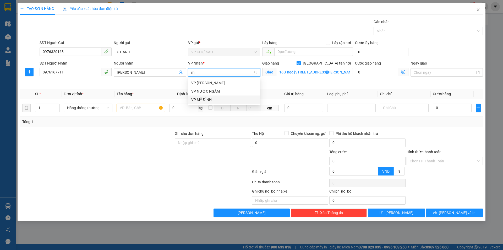
click at [229, 98] on div "VP MỸ ĐÌNH" at bounding box center [224, 100] width 66 height 6
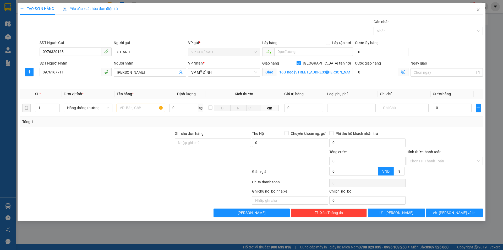
click at [326, 66] on label "[GEOGRAPHIC_DATA] tận nơi" at bounding box center [325, 63] width 56 height 6
click at [301, 65] on input "[GEOGRAPHIC_DATA] tận nơi" at bounding box center [299, 63] width 4 height 4
checkbox input "false"
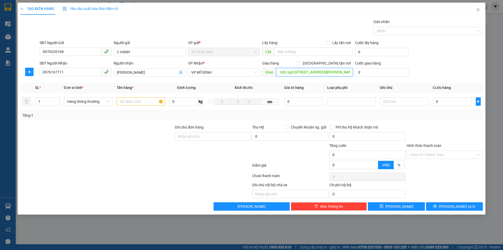
click at [313, 74] on input "16D, ngõ 105 nguyễn trãi, thượng đình, thanh xuân, hn" at bounding box center [314, 72] width 77 height 8
click at [151, 72] on input "[PERSON_NAME]" at bounding box center [147, 72] width 61 height 6
type input "hồng việt 0981852707"
click at [56, 99] on span "up" at bounding box center [56, 100] width 3 height 3
type input "2"
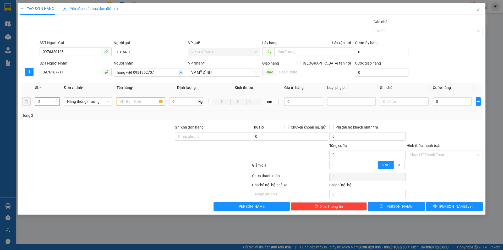
click at [146, 103] on input "text" at bounding box center [141, 101] width 49 height 8
type input "tp gạo"
drag, startPoint x: 457, startPoint y: 106, endPoint x: 459, endPoint y: 98, distance: 8.7
click at [457, 106] on div "0" at bounding box center [452, 101] width 39 height 10
type input "1"
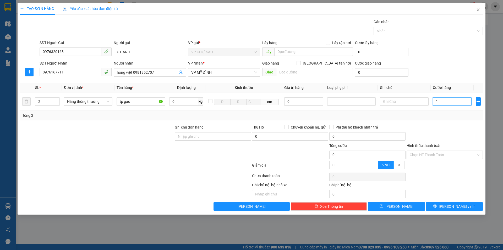
type input "1"
type input "11"
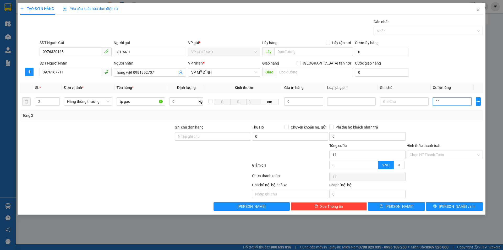
type input "110"
type input "1.100"
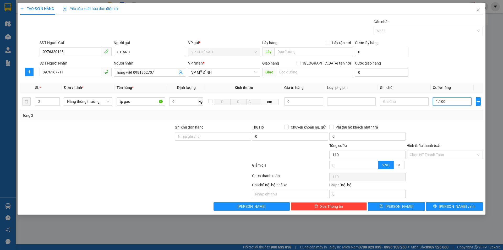
type input "1.100"
type input "11.000"
type input "110.000"
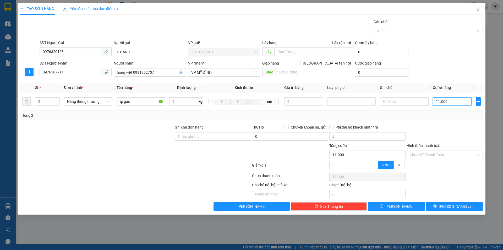
type input "110.000"
click at [428, 155] on input "Hình thức thanh toán" at bounding box center [443, 155] width 66 height 8
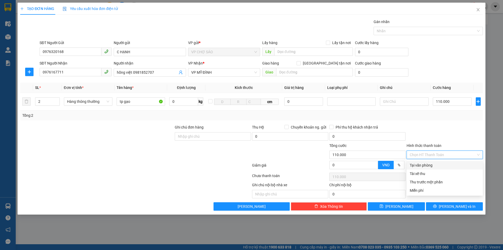
click at [434, 167] on div "Tại văn phòng" at bounding box center [445, 165] width 70 height 6
type input "0"
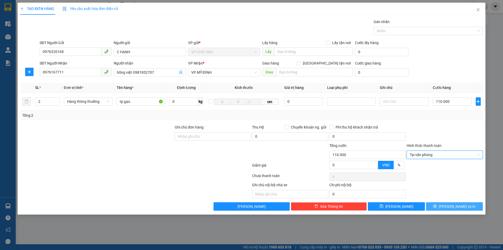
drag, startPoint x: 451, startPoint y: 205, endPoint x: 215, endPoint y: 202, distance: 235.8
click at [451, 205] on span "[PERSON_NAME] và In" at bounding box center [457, 206] width 37 height 6
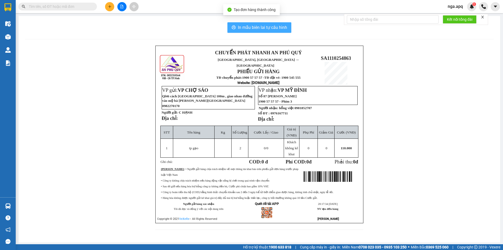
click at [242, 28] on span "In mẫu biên lai tự cấu hình" at bounding box center [262, 27] width 49 height 7
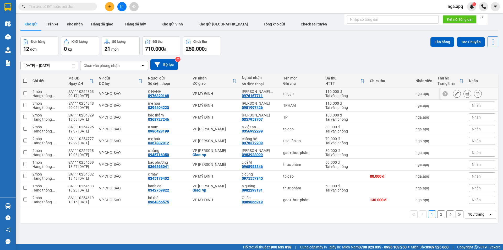
click at [456, 93] on icon at bounding box center [458, 94] width 4 height 4
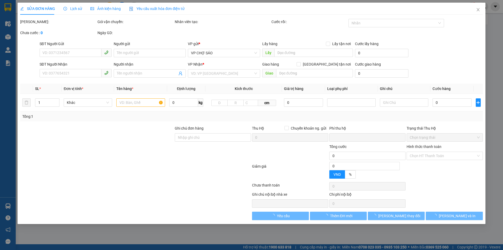
type input "0976320168"
type input "C HẠNH"
type input "0976167711"
type input "hồng việt 0981852707"
type input "0"
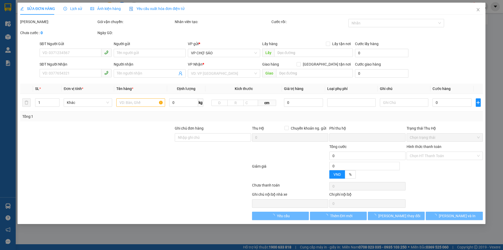
type input "110.000"
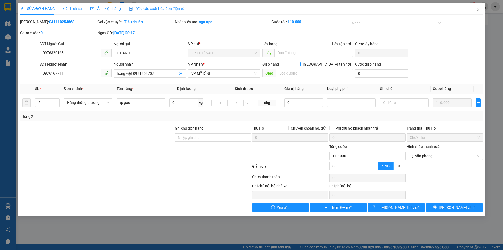
click at [301, 64] on span at bounding box center [299, 64] width 4 height 4
click at [301, 64] on input "[GEOGRAPHIC_DATA] tận nơi" at bounding box center [299, 64] width 4 height 4
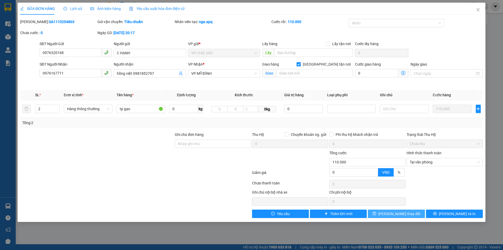
click at [405, 215] on span "Lưu thay đổi" at bounding box center [400, 214] width 42 height 6
click at [301, 64] on input "[GEOGRAPHIC_DATA] tận nơi" at bounding box center [299, 64] width 4 height 4
checkbox input "false"
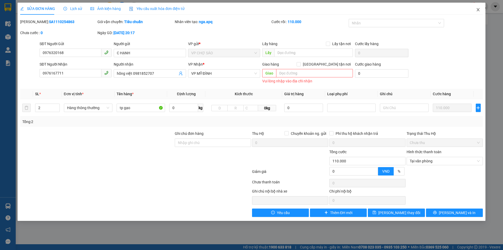
click at [477, 10] on icon "close" at bounding box center [478, 10] width 4 height 4
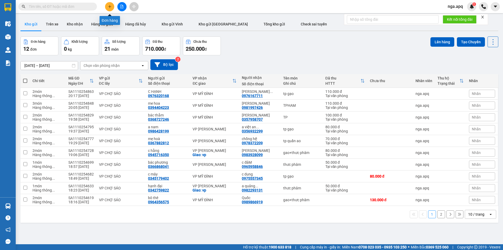
click at [112, 9] on button at bounding box center [109, 6] width 9 height 9
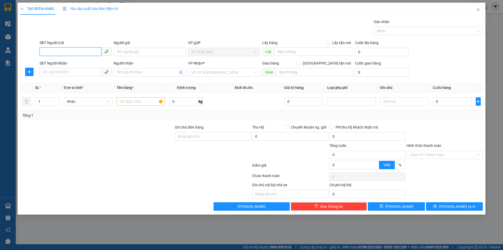
click at [85, 50] on input "SĐT Người Gửi" at bounding box center [71, 51] width 62 height 8
type input "0383747463"
click at [152, 50] on input "Người gửi" at bounding box center [150, 52] width 72 height 8
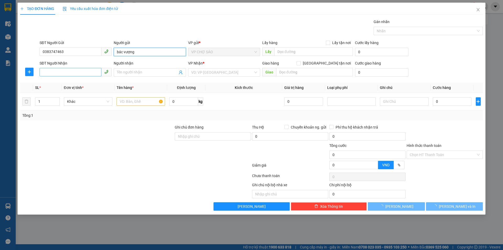
type input "bác vượng"
drag, startPoint x: 58, startPoint y: 74, endPoint x: 427, endPoint y: 8, distance: 375.0
click at [66, 74] on input "SĐT Người Nhận" at bounding box center [71, 72] width 62 height 8
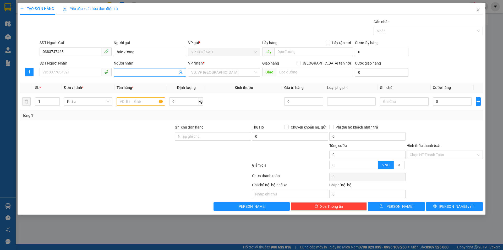
click at [145, 71] on input "Người nhận" at bounding box center [147, 72] width 61 height 6
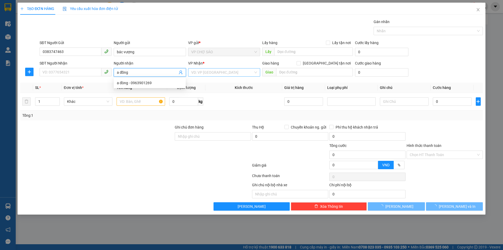
type input "a đồng"
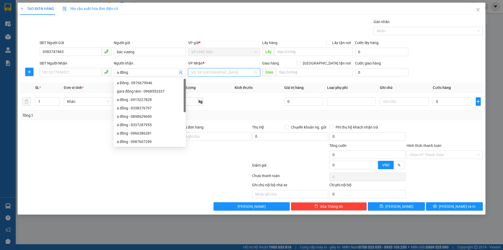
drag, startPoint x: 211, startPoint y: 75, endPoint x: 225, endPoint y: 92, distance: 22.4
click at [211, 75] on input "search" at bounding box center [222, 72] width 62 height 8
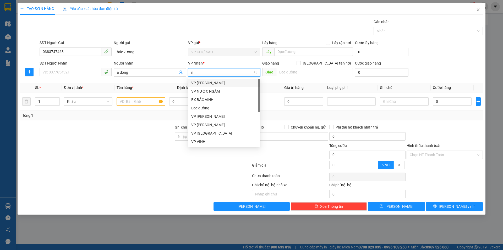
type input "ng"
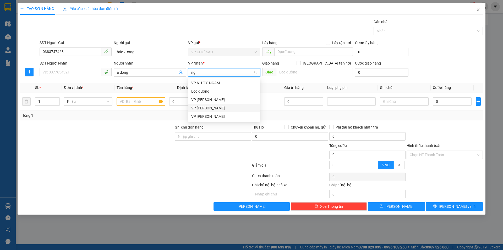
click at [220, 106] on div "VP [PERSON_NAME]" at bounding box center [224, 108] width 66 height 6
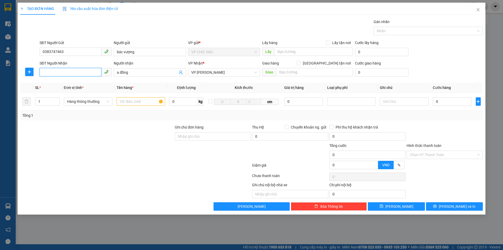
click at [77, 73] on input "SĐT Người Nhận" at bounding box center [71, 72] width 62 height 8
type input "2"
click at [57, 99] on icon "up" at bounding box center [57, 100] width 2 height 2
drag, startPoint x: 138, startPoint y: 105, endPoint x: 85, endPoint y: 90, distance: 54.7
click at [138, 105] on input "text" at bounding box center [141, 101] width 49 height 8
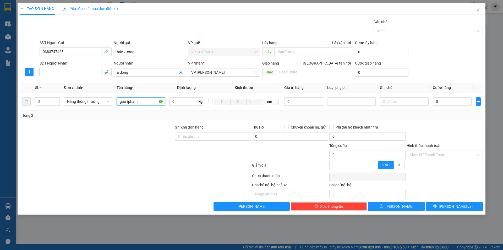
type input "gạo tpham"
click at [66, 73] on input "SĐT Người Nhận" at bounding box center [71, 72] width 62 height 8
type input "0981182078"
click at [101, 79] on div "0981182078 - a đồng" at bounding box center [76, 83] width 72 height 8
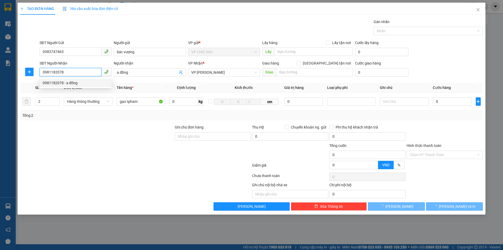
checkbox input "true"
type input "129 hòang văn thái ,thanh xuân,hà nội"
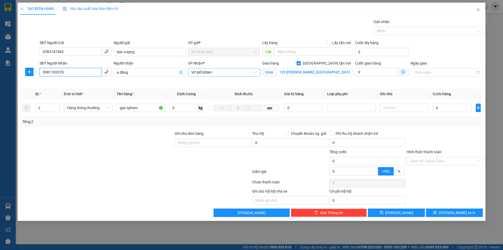
click at [209, 71] on span "VP MỸ ĐÌNH" at bounding box center [224, 72] width 66 height 8
type input "0981182078"
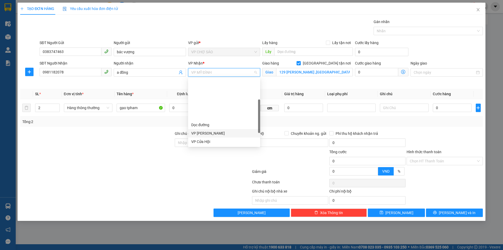
scroll to position [50, 0]
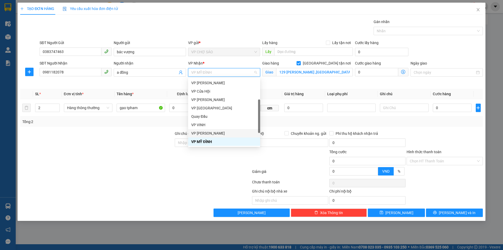
drag, startPoint x: 219, startPoint y: 134, endPoint x: 242, endPoint y: 130, distance: 24.0
click at [220, 133] on div "VP [PERSON_NAME]" at bounding box center [224, 133] width 66 height 6
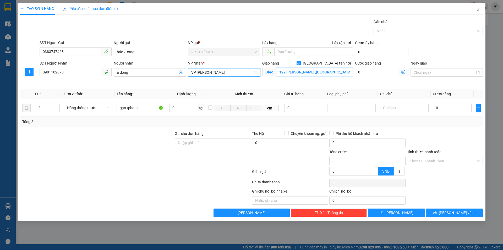
drag, startPoint x: 323, startPoint y: 72, endPoint x: 326, endPoint y: 71, distance: 3.3
click at [324, 72] on input "129 hòang văn thái ,thanh xuân,hà nội" at bounding box center [314, 72] width 77 height 8
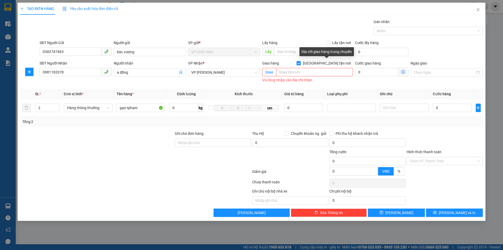
click at [326, 66] on label "[GEOGRAPHIC_DATA] tận nơi" at bounding box center [325, 63] width 56 height 6
click at [301, 65] on input "[GEOGRAPHIC_DATA] tận nơi" at bounding box center [299, 63] width 4 height 4
checkbox input "false"
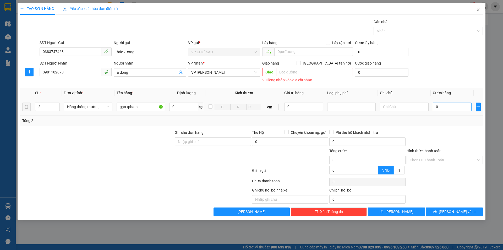
drag, startPoint x: 466, startPoint y: 112, endPoint x: 464, endPoint y: 108, distance: 4.8
click at [466, 111] on td "0" at bounding box center [452, 107] width 43 height 18
click at [464, 108] on input "0" at bounding box center [452, 107] width 39 height 8
type input "1"
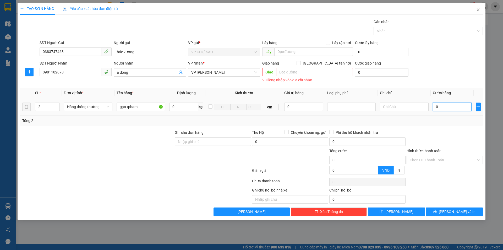
type input "1"
type input "10"
type input "100"
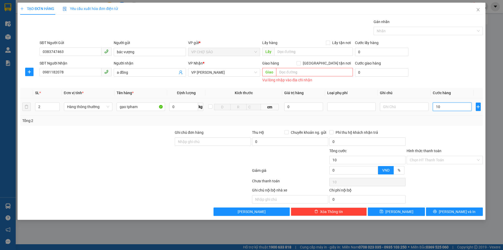
type input "100"
type input "1.000"
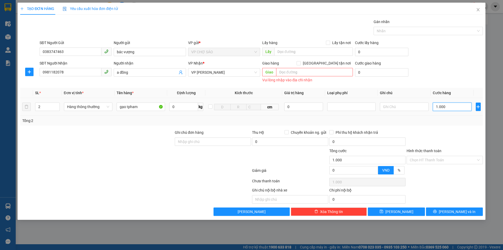
type input "10.000"
type input "100.000"
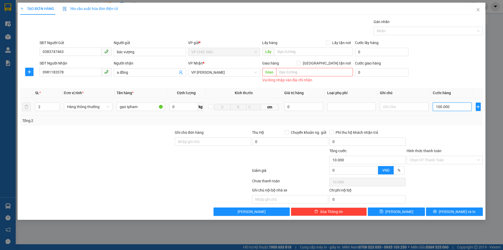
type input "100.000"
click at [452, 212] on span "[PERSON_NAME] và In" at bounding box center [457, 212] width 37 height 6
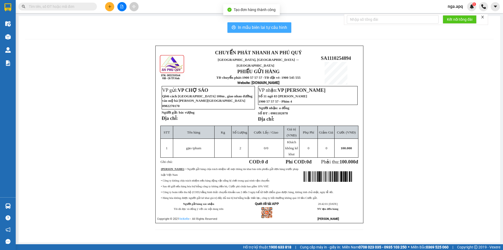
click at [265, 29] on span "In mẫu biên lai tự cấu hình" at bounding box center [262, 27] width 49 height 7
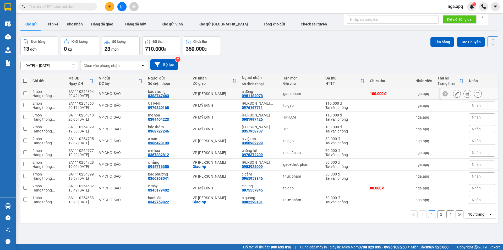
click at [454, 94] on button at bounding box center [457, 93] width 7 height 9
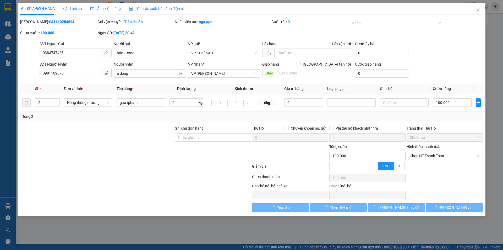
type input "0383747463"
type input "bác vượng"
type input "0981182078"
type input "a đồng"
type input "0"
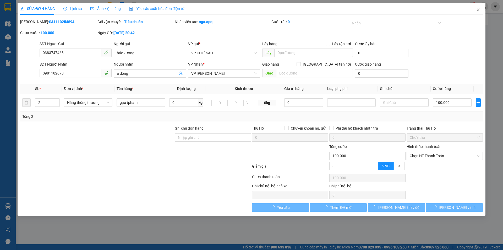
type input "100.000"
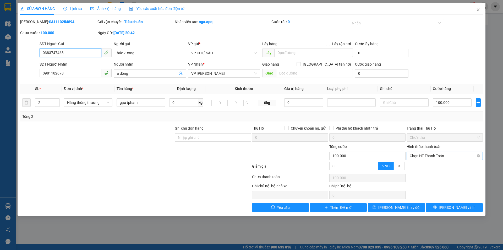
click at [428, 156] on span "Chọn HT Thanh Toán" at bounding box center [445, 156] width 70 height 8
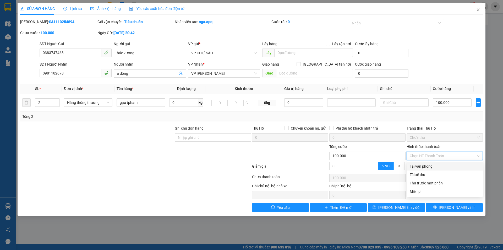
click at [427, 167] on div "Tại văn phòng" at bounding box center [445, 166] width 70 height 6
type input "0"
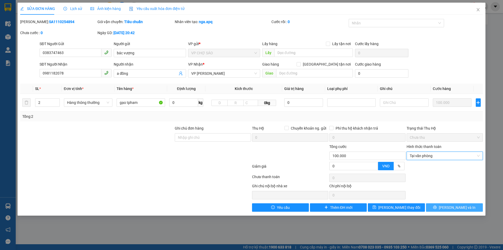
click at [454, 209] on span "[PERSON_NAME] và In" at bounding box center [457, 208] width 37 height 6
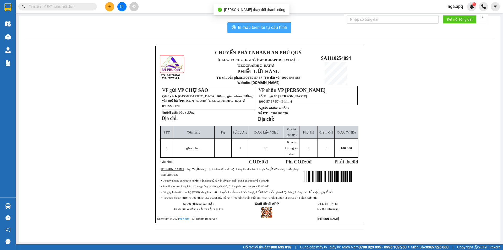
click at [268, 26] on span "In mẫu biên lai tự cấu hình" at bounding box center [262, 27] width 49 height 7
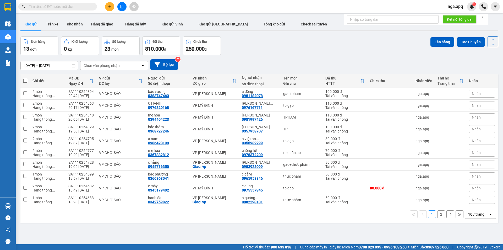
click at [124, 67] on div "Chọn văn phòng nhận" at bounding box center [111, 65] width 60 height 8
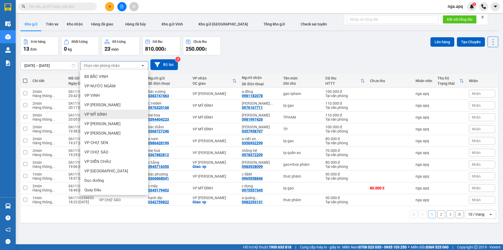
click at [117, 114] on div "VP MỸ ĐÌNH" at bounding box center [114, 114] width 68 height 9
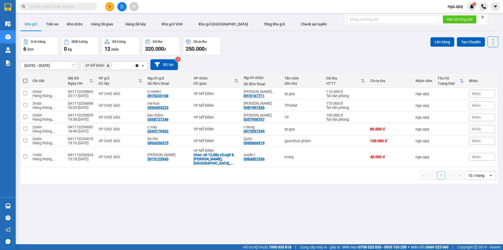
click at [25, 80] on span at bounding box center [25, 81] width 4 height 4
click at [25, 78] on input "checkbox" at bounding box center [25, 78] width 0 height 0
checkbox input "true"
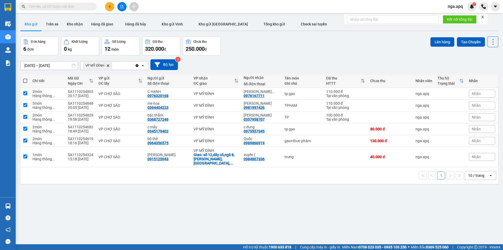
checkbox input "true"
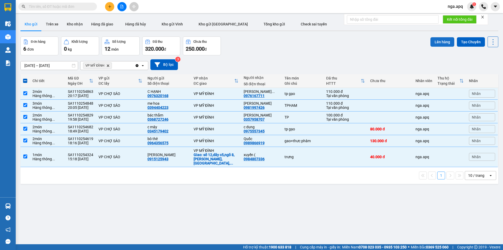
click at [437, 42] on button "Lên hàng" at bounding box center [443, 41] width 24 height 9
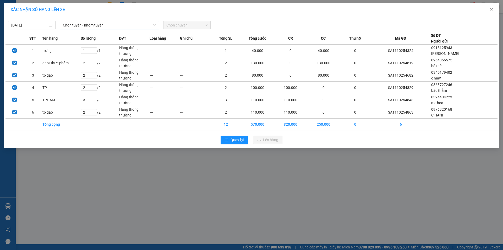
click at [105, 25] on span "Chọn tuyến - nhóm tuyến" at bounding box center [109, 25] width 93 height 8
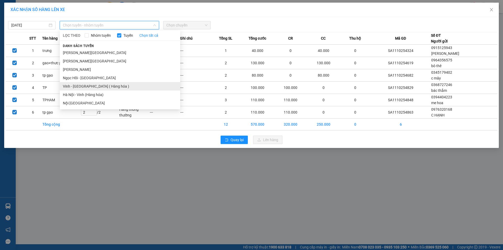
click at [90, 85] on li "Vinh - [GEOGRAPHIC_DATA] ( Hàng hóa )" at bounding box center [120, 86] width 121 height 8
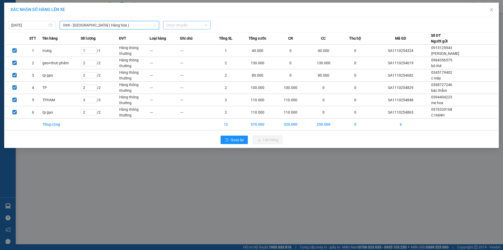
click at [186, 26] on span "Chọn chuyến" at bounding box center [187, 25] width 41 height 8
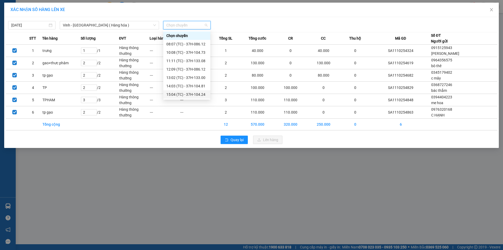
scroll to position [26, 0]
click at [180, 94] on div "22:10 (TC) - 37H-104.94" at bounding box center [187, 93] width 41 height 6
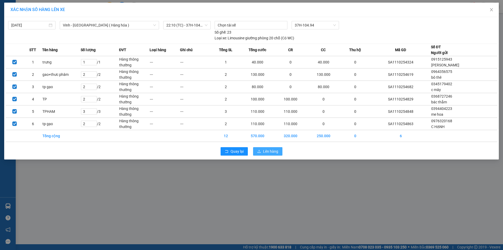
click at [269, 152] on span "Lên hàng" at bounding box center [270, 151] width 15 height 6
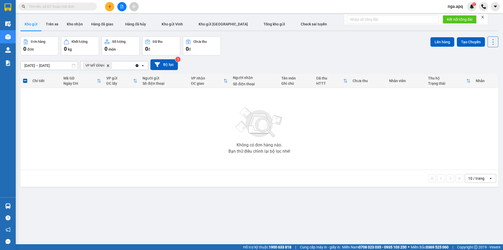
click at [109, 65] on icon "Delete" at bounding box center [107, 65] width 3 height 3
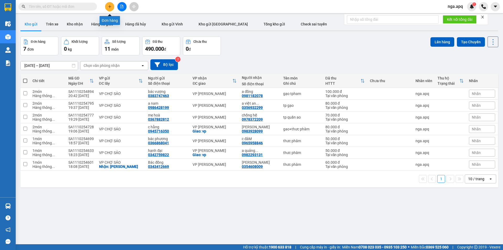
click at [108, 7] on icon "plus" at bounding box center [110, 7] width 4 height 4
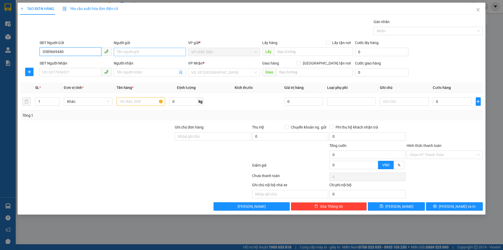
type input "0385669440"
click at [127, 50] on input "Người gửi" at bounding box center [150, 52] width 72 height 8
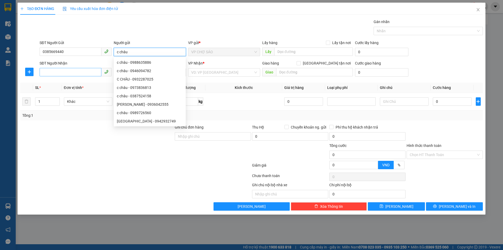
type input "c châu"
click at [70, 70] on input "SĐT Người Nhận" at bounding box center [71, 72] width 62 height 8
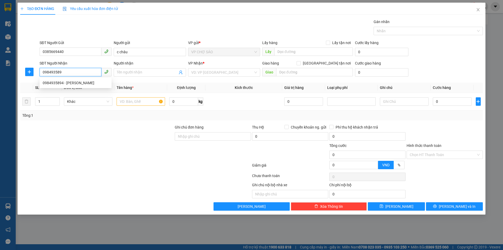
type input "0984935894"
click at [73, 84] on div "0984935894 - [PERSON_NAME]" at bounding box center [76, 83] width 66 height 6
type input "[PERSON_NAME]"
type input "0984935894"
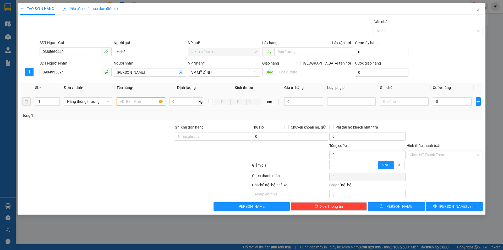
click at [138, 101] on input "text" at bounding box center [141, 101] width 49 height 8
type input "rượu"
click at [436, 98] on input "0" at bounding box center [452, 101] width 39 height 8
type input "85"
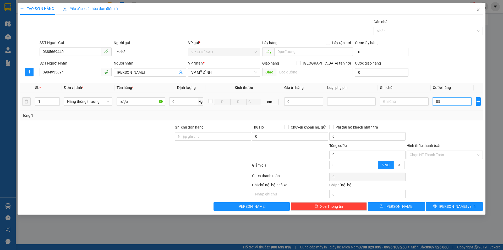
type input "85"
type input "8"
type input "0"
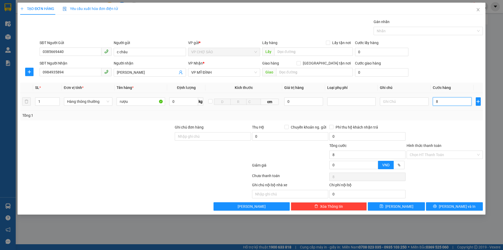
type input "0"
click at [436, 101] on input "0" at bounding box center [452, 101] width 39 height 8
type input "50"
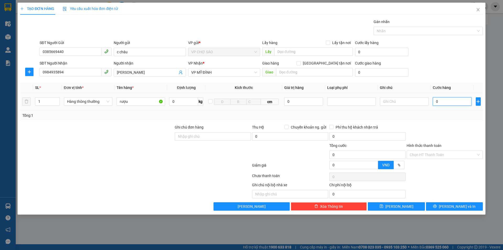
type input "50"
type input "500"
type input "5.000"
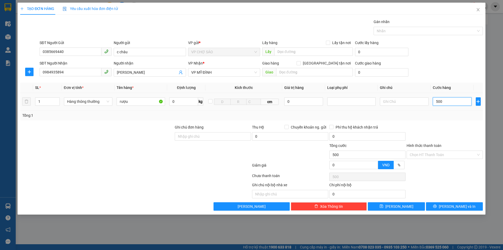
type input "5.000"
type input "50.000"
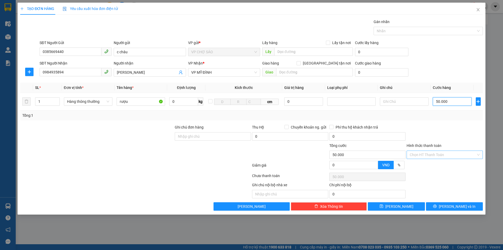
type input "50.000"
click at [444, 154] on input "Hình thức thanh toán" at bounding box center [443, 155] width 66 height 8
click at [472, 131] on div at bounding box center [444, 133] width 77 height 18
click at [438, 207] on button "[PERSON_NAME] và In" at bounding box center [454, 206] width 57 height 8
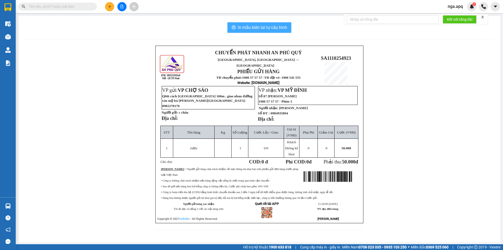
click at [258, 28] on span "In mẫu biên lai tự cấu hình" at bounding box center [262, 27] width 49 height 7
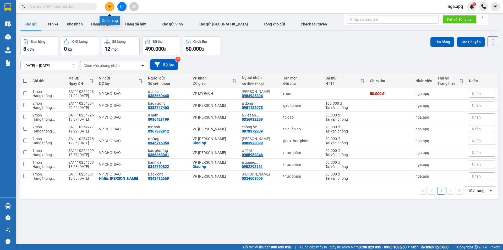
click at [109, 5] on icon "plus" at bounding box center [110, 7] width 4 height 4
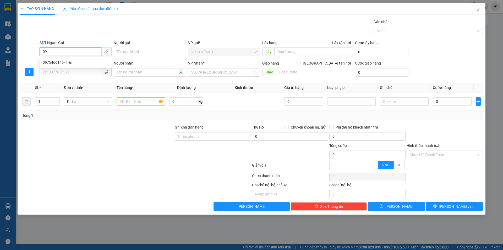
type input "0"
type input "0352861027"
click at [68, 62] on div "0352861027 - [PERSON_NAME]" at bounding box center [76, 63] width 66 height 6
type input "[PERSON_NAME]"
type input "0352861027"
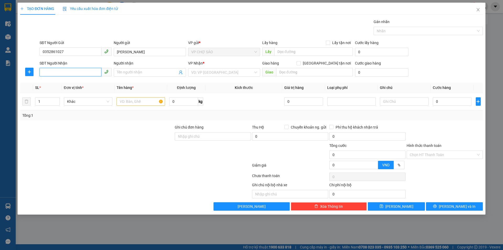
click at [66, 72] on input "SĐT Người Nhận" at bounding box center [71, 72] width 62 height 8
click at [71, 92] on div "0975466145 - tiến" at bounding box center [76, 91] width 66 height 6
type input "0975466145"
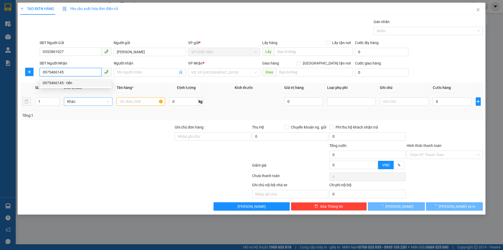
type input "tiến"
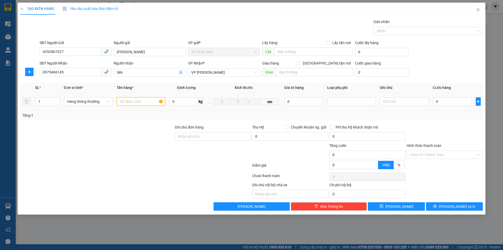
click at [131, 102] on input "text" at bounding box center [141, 101] width 49 height 8
type input "thực phẩm"
click at [437, 101] on input "0" at bounding box center [452, 101] width 39 height 8
type input "4"
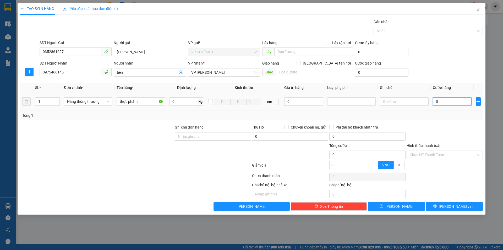
type input "4"
type input "40"
type input "400"
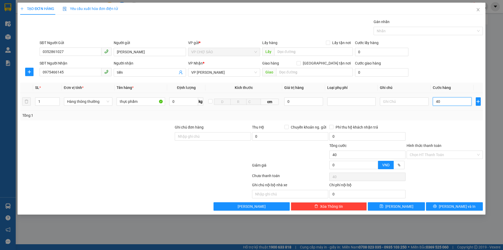
type input "400"
type input "4.000"
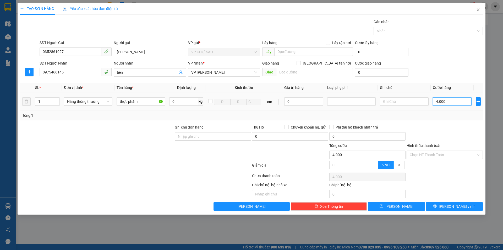
type input "40.000"
click at [437, 154] on input "Hình thức thanh toán" at bounding box center [443, 155] width 66 height 8
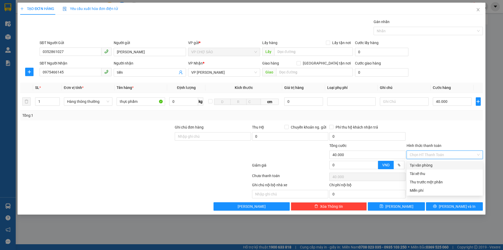
drag, startPoint x: 434, startPoint y: 164, endPoint x: 439, endPoint y: 179, distance: 15.6
click at [434, 165] on div "Tại văn phòng" at bounding box center [445, 165] width 70 height 6
type input "0"
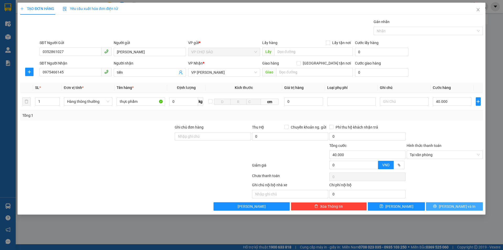
click at [437, 205] on icon "printer" at bounding box center [435, 206] width 4 height 4
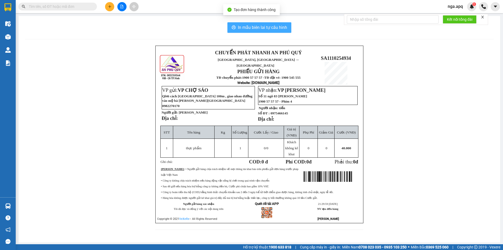
click at [252, 28] on span "In mẫu biên lai tự cấu hình" at bounding box center [262, 27] width 49 height 7
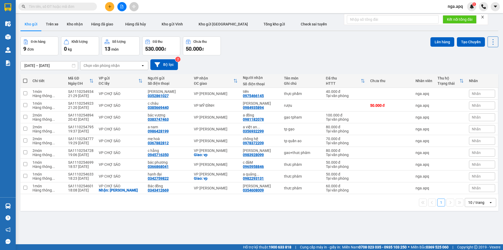
click at [120, 66] on div "Chọn văn phòng nhận" at bounding box center [111, 65] width 60 height 8
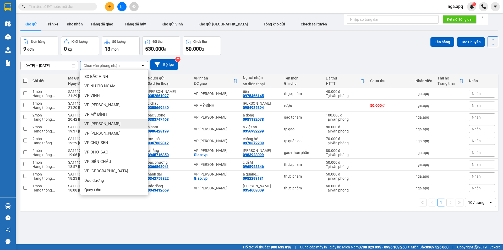
click at [115, 125] on div "VP [PERSON_NAME]" at bounding box center [114, 123] width 68 height 9
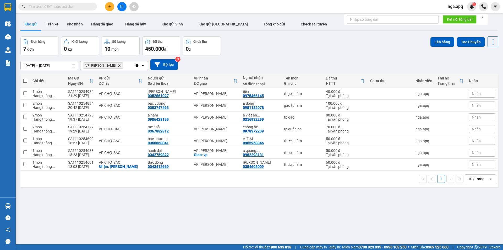
click at [25, 80] on span at bounding box center [25, 81] width 4 height 4
click at [25, 78] on input "checkbox" at bounding box center [25, 78] width 0 height 0
checkbox input "true"
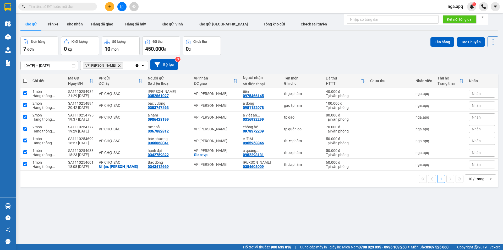
checkbox input "true"
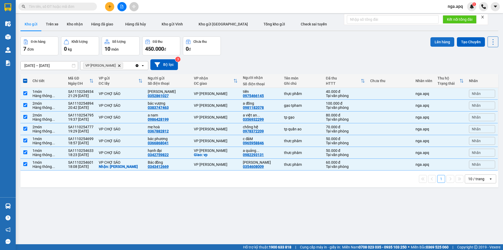
click at [435, 41] on button "Lên hàng" at bounding box center [443, 41] width 24 height 9
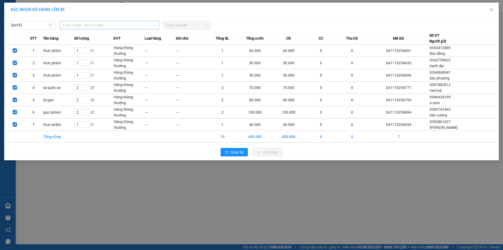
click at [106, 24] on span "Chọn tuyến - nhóm tuyến" at bounding box center [109, 25] width 93 height 8
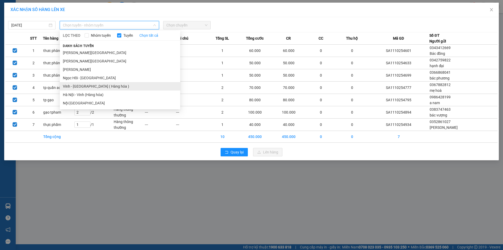
click at [89, 87] on li "Vinh - [GEOGRAPHIC_DATA] ( Hàng hóa )" at bounding box center [120, 86] width 121 height 8
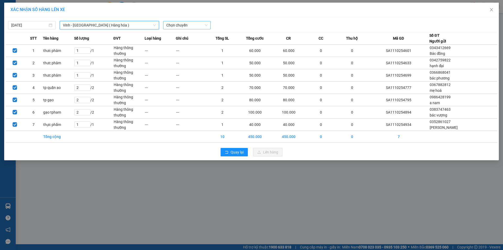
click at [187, 24] on span "Chọn chuyến" at bounding box center [187, 25] width 41 height 8
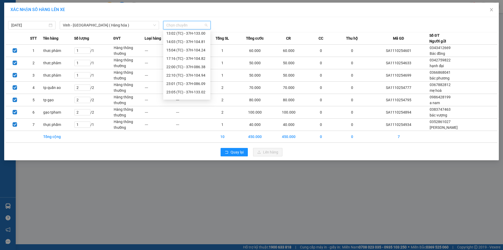
scroll to position [52, 0]
click at [201, 84] on div "23:05 (TC) - 37H-133.02" at bounding box center [187, 84] width 41 height 6
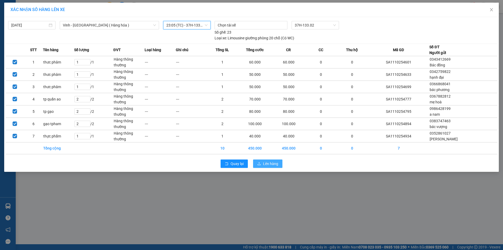
click at [267, 162] on span "Lên hàng" at bounding box center [270, 164] width 15 height 6
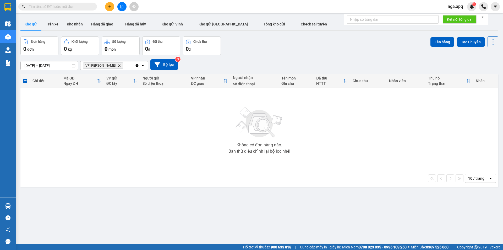
click at [118, 66] on icon "Delete" at bounding box center [119, 65] width 3 height 3
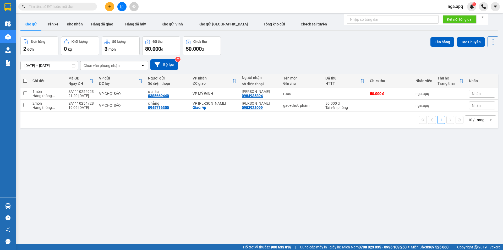
click at [25, 80] on span at bounding box center [25, 81] width 4 height 4
click at [25, 78] on input "checkbox" at bounding box center [25, 78] width 0 height 0
checkbox input "true"
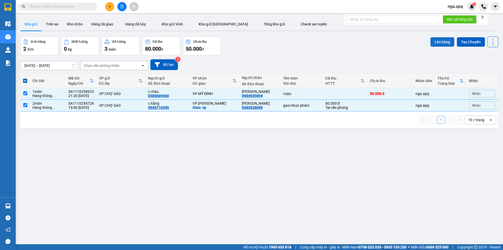
click at [436, 40] on button "Lên hàng" at bounding box center [443, 41] width 24 height 9
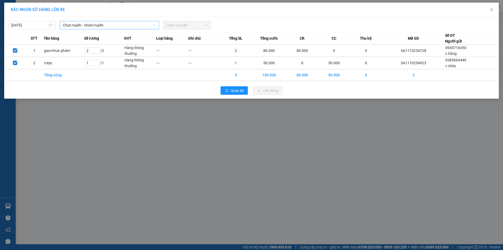
click at [121, 26] on span "Chọn tuyến - nhóm tuyến" at bounding box center [109, 25] width 93 height 8
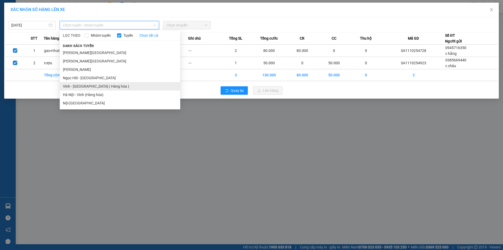
click at [96, 85] on li "Vinh - [GEOGRAPHIC_DATA] ( Hàng hóa )" at bounding box center [120, 86] width 121 height 8
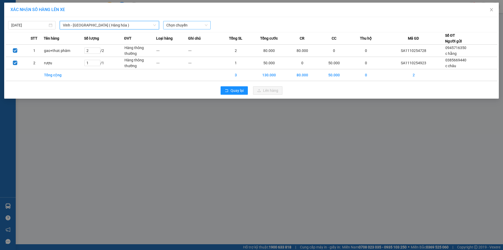
click at [196, 24] on span "Chọn chuyến" at bounding box center [187, 25] width 41 height 8
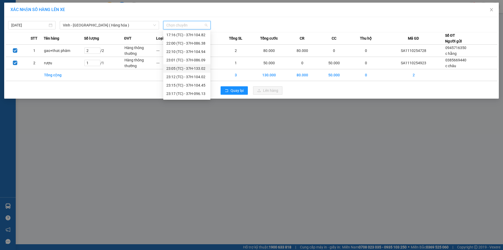
scroll to position [76, 0]
click at [199, 94] on div "23:19 (TC) - 37H-133.03" at bounding box center [187, 95] width 41 height 6
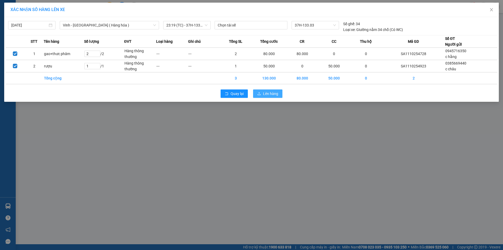
click at [271, 92] on span "Lên hàng" at bounding box center [270, 94] width 15 height 6
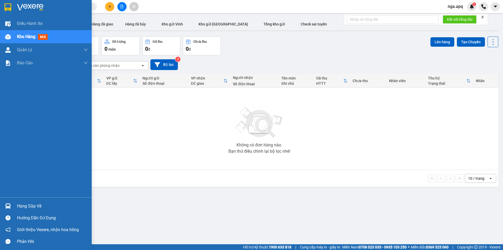
click at [33, 208] on div "Hàng sắp về" at bounding box center [52, 206] width 71 height 8
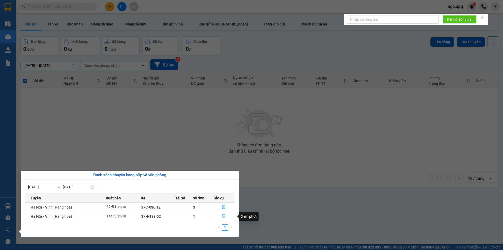
click at [223, 217] on icon "file-done" at bounding box center [224, 216] width 4 height 4
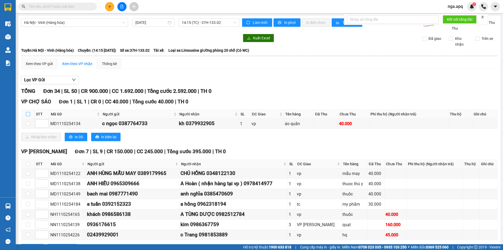
click at [29, 114] on input "checkbox" at bounding box center [28, 114] width 4 height 4
checkbox input "true"
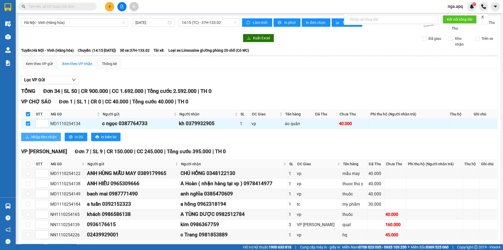
click at [39, 135] on span "Nhập kho nhận" at bounding box center [43, 137] width 25 height 6
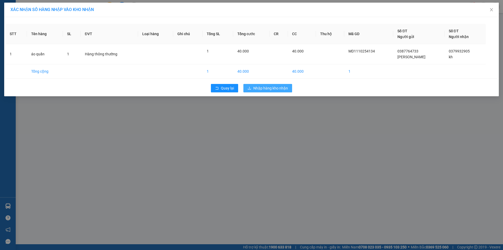
click at [264, 88] on span "Nhập hàng kho nhận" at bounding box center [271, 88] width 35 height 6
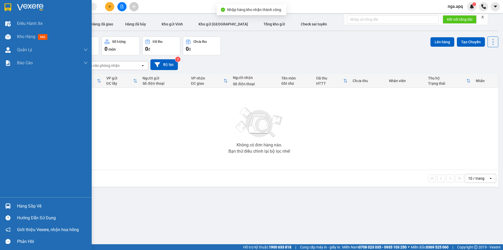
click at [24, 205] on div "Hàng sắp về" at bounding box center [52, 206] width 71 height 8
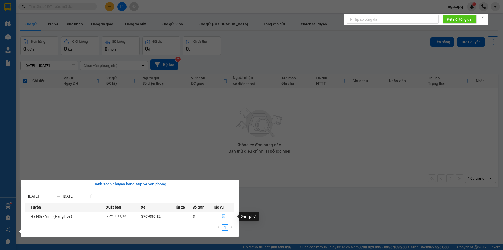
click at [223, 216] on icon "file-done" at bounding box center [223, 217] width 3 height 4
